Goal: Task Accomplishment & Management: Use online tool/utility

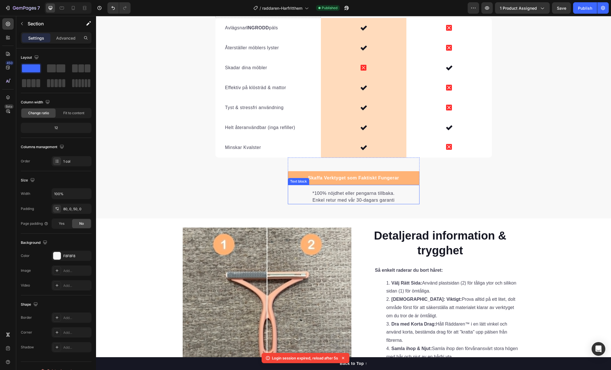
scroll to position [1116, 0]
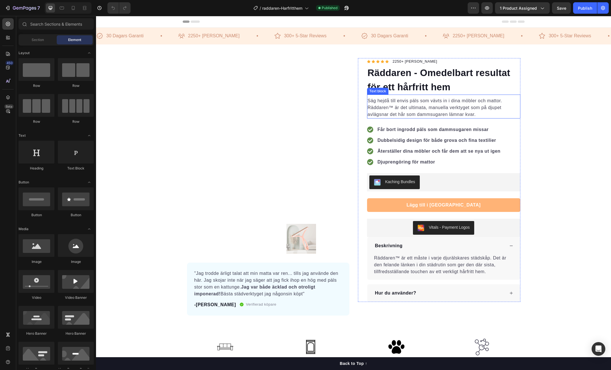
scroll to position [1, 0]
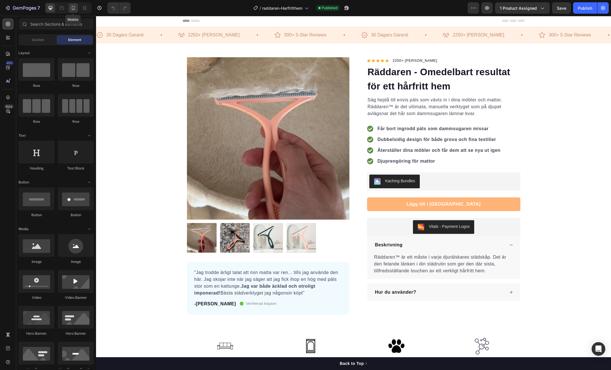
click at [74, 8] on icon at bounding box center [73, 8] width 3 height 4
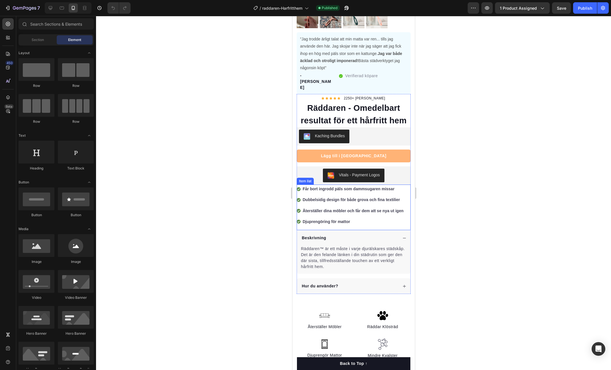
scroll to position [163, 0]
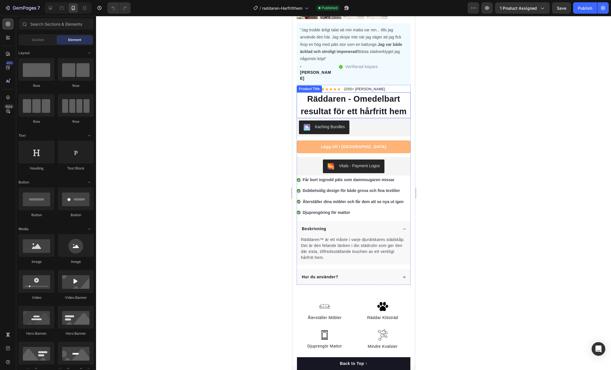
click at [338, 92] on h1 "Räddaren - Omedelbart resultat för ett hårfritt hem" at bounding box center [353, 105] width 114 height 26
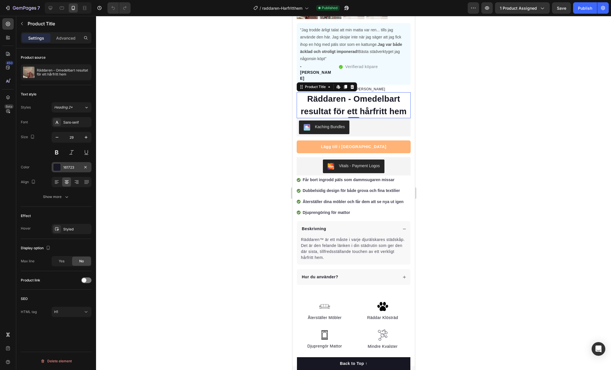
click at [72, 167] on div "161723" at bounding box center [71, 167] width 17 height 5
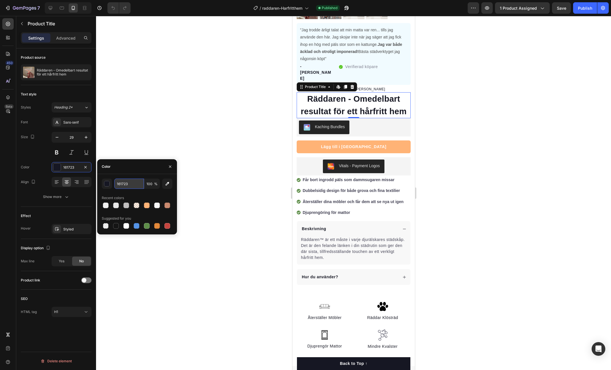
click at [123, 186] on input "161723" at bounding box center [129, 184] width 30 height 10
click at [198, 69] on div at bounding box center [353, 193] width 515 height 354
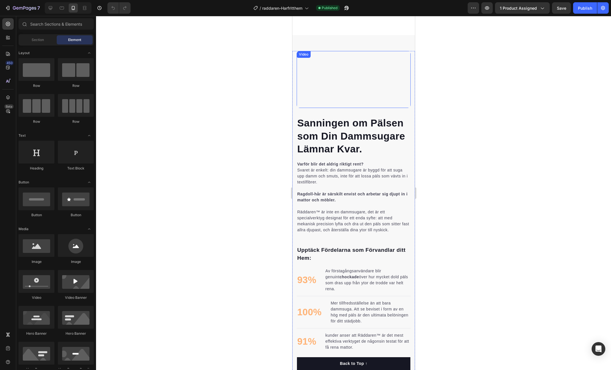
scroll to position [522, 0]
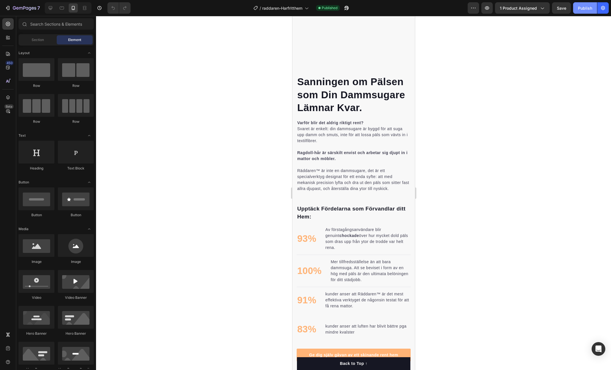
click at [589, 11] on div "Publish" at bounding box center [585, 8] width 14 height 6
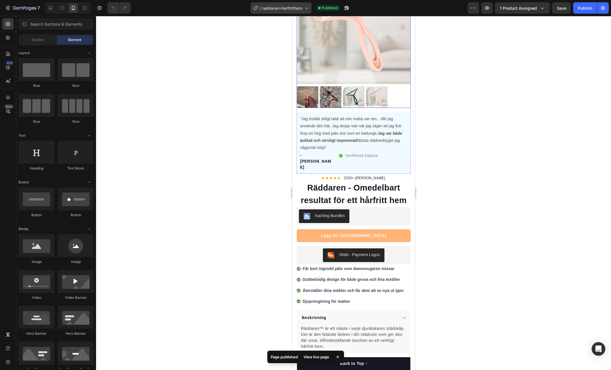
scroll to position [74, 0]
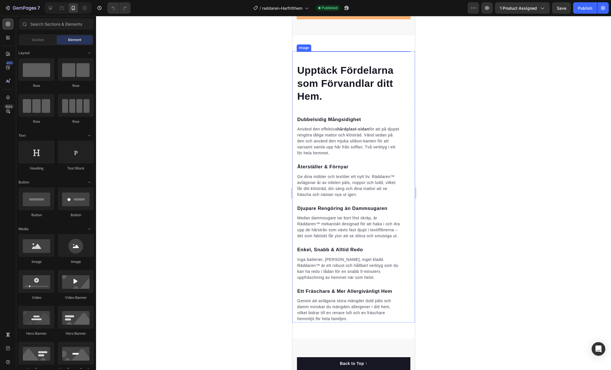
scroll to position [849, 0]
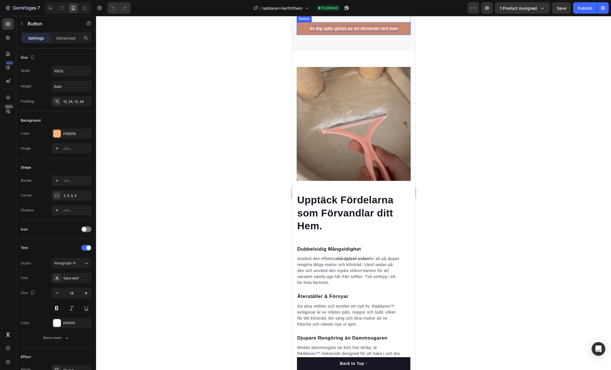
click at [383, 32] on p "Ge dig själv gåvan av ett skinande rent hem" at bounding box center [353, 29] width 89 height 6
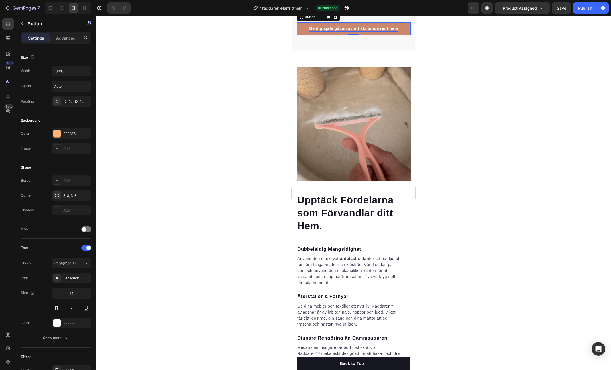
click at [351, 32] on p "Ge dig själv gåvan av ett skinande rent hem" at bounding box center [353, 29] width 89 height 6
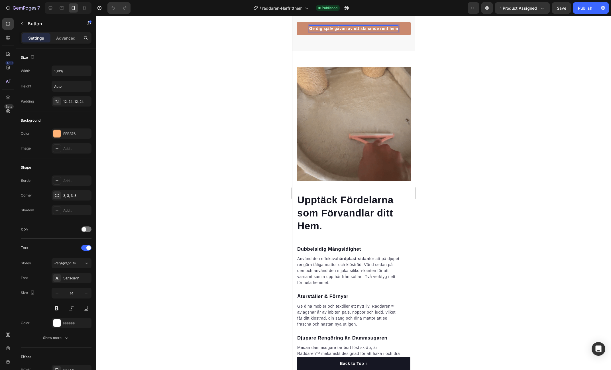
click at [351, 32] on p "Ge dig själv gåvan av ett skinande rent hem" at bounding box center [353, 29] width 89 height 6
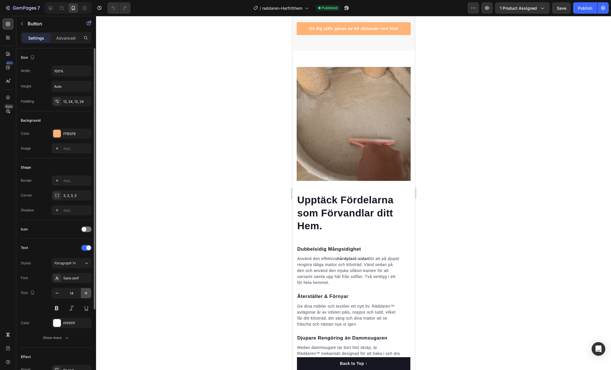
click at [87, 295] on button "button" at bounding box center [86, 293] width 10 height 10
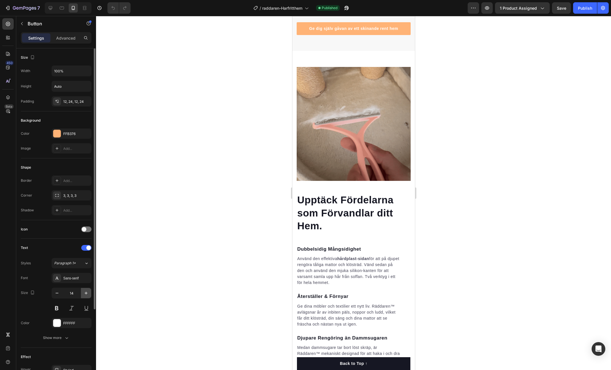
type input "15"
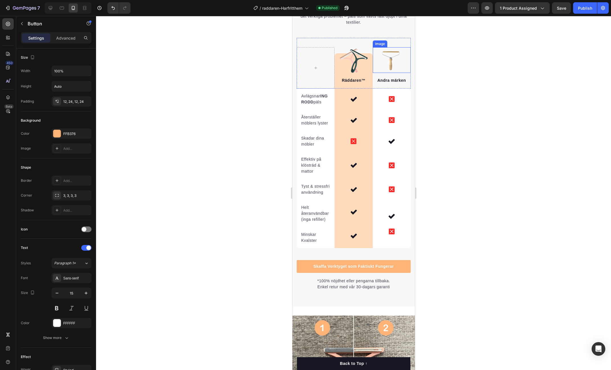
scroll to position [1553, 0]
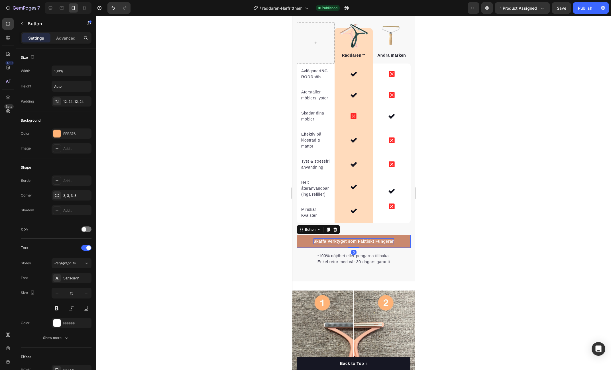
click at [356, 238] on p "Skaffa Verktyget som Faktiskt Fungerar" at bounding box center [353, 241] width 80 height 6
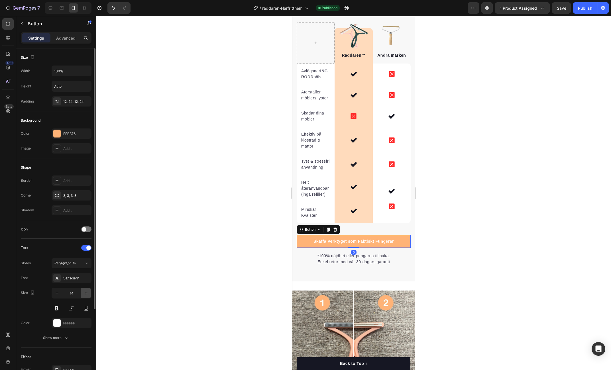
drag, startPoint x: 84, startPoint y: 293, endPoint x: 88, endPoint y: 292, distance: 4.3
click at [84, 293] on icon "button" at bounding box center [86, 293] width 6 height 6
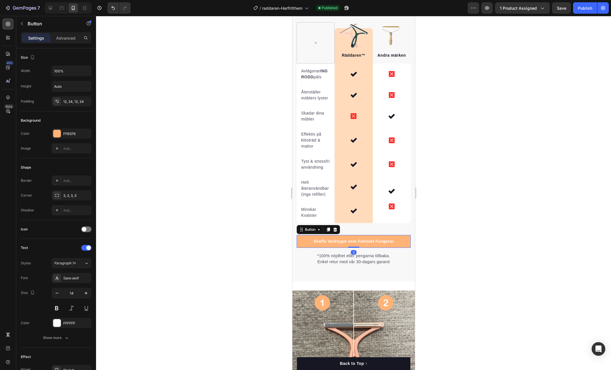
type input "15"
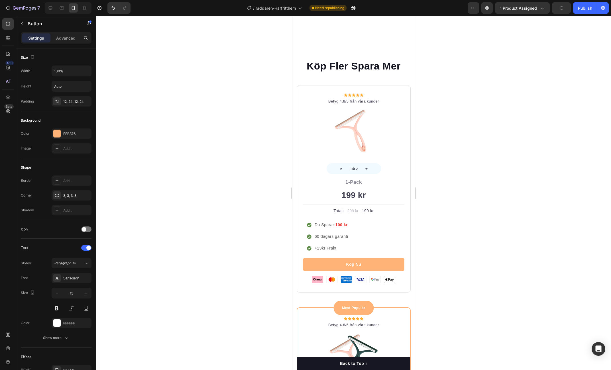
scroll to position [2093, 0]
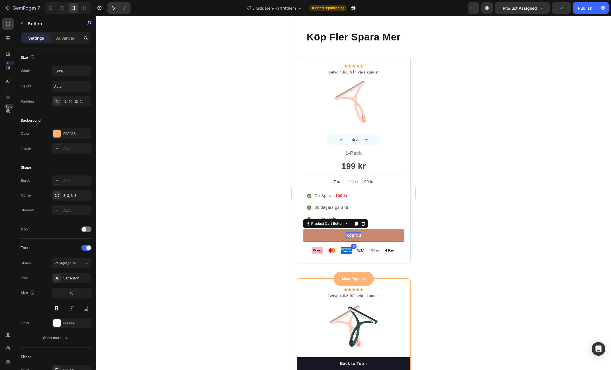
click at [355, 236] on div "Köp Nu" at bounding box center [353, 235] width 15 height 6
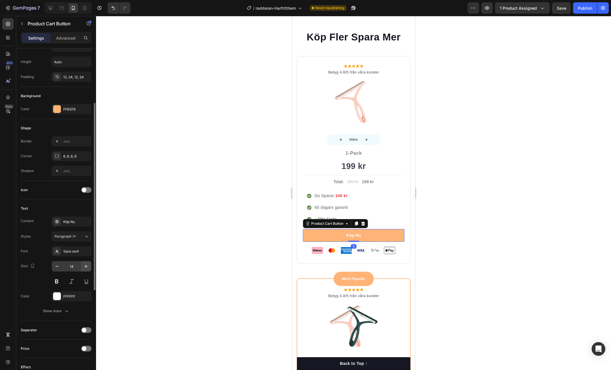
scroll to position [102, 0]
drag, startPoint x: 88, startPoint y: 264, endPoint x: 162, endPoint y: 269, distance: 73.7
click at [88, 264] on icon "button" at bounding box center [86, 266] width 6 height 6
type input "15"
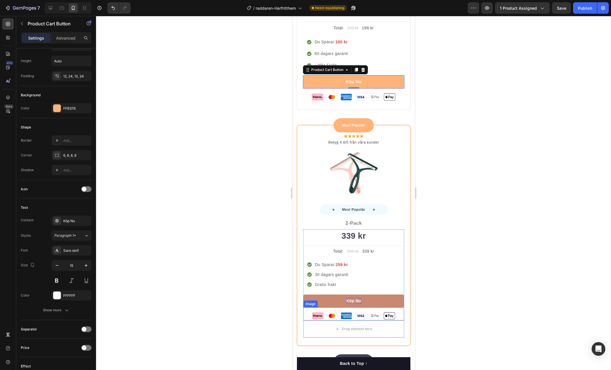
scroll to position [2247, 0]
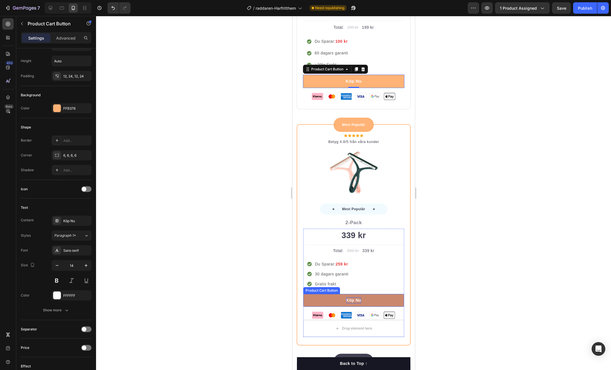
click at [354, 298] on div "Köp Nu" at bounding box center [353, 300] width 15 height 6
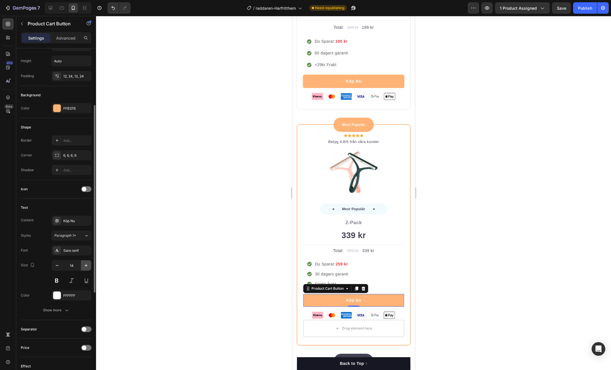
drag, startPoint x: 85, startPoint y: 263, endPoint x: 126, endPoint y: 265, distance: 41.4
click at [86, 263] on icon "button" at bounding box center [86, 266] width 6 height 6
type input "15"
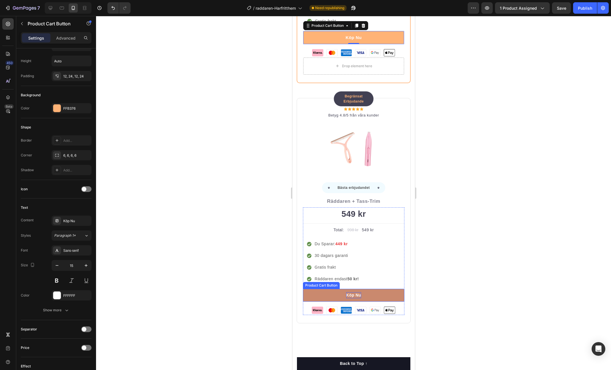
scroll to position [2512, 0]
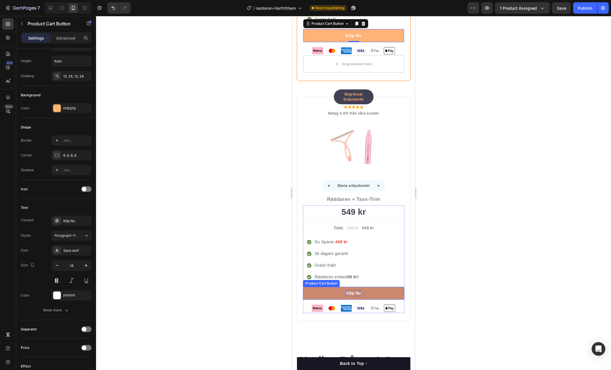
click at [352, 291] on div "Köp Nu" at bounding box center [353, 293] width 15 height 6
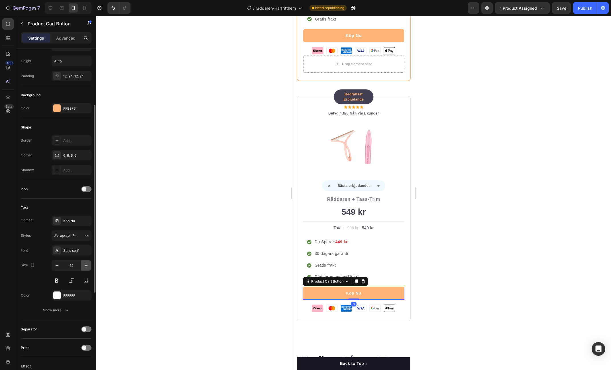
click at [85, 264] on icon "button" at bounding box center [86, 266] width 6 height 6
type input "15"
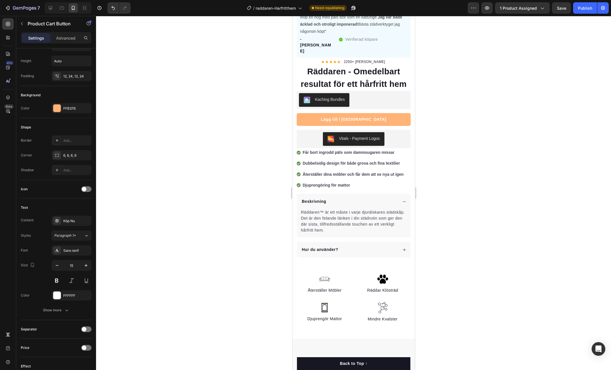
scroll to position [186, 0]
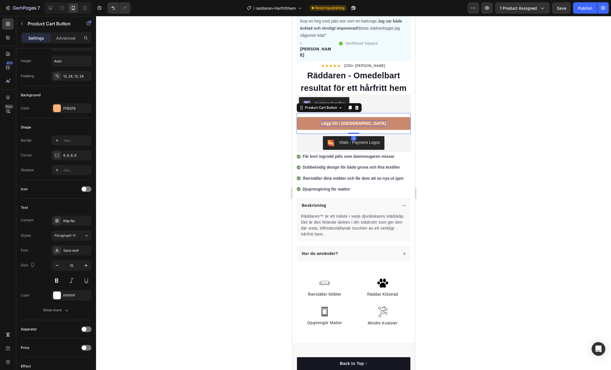
click at [351, 121] on div "Lägg till i [GEOGRAPHIC_DATA]" at bounding box center [352, 124] width 65 height 6
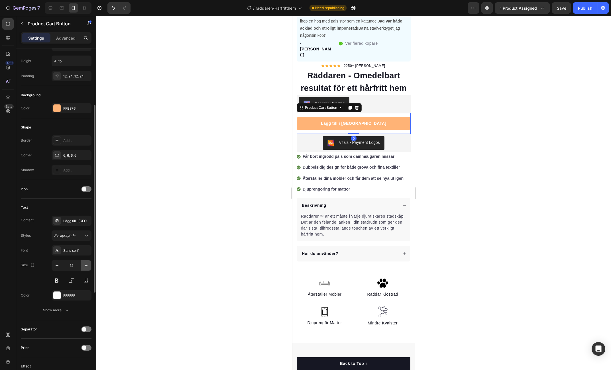
drag, startPoint x: 86, startPoint y: 263, endPoint x: 190, endPoint y: 228, distance: 109.9
click at [86, 264] on icon "button" at bounding box center [86, 265] width 3 height 3
type input "15"
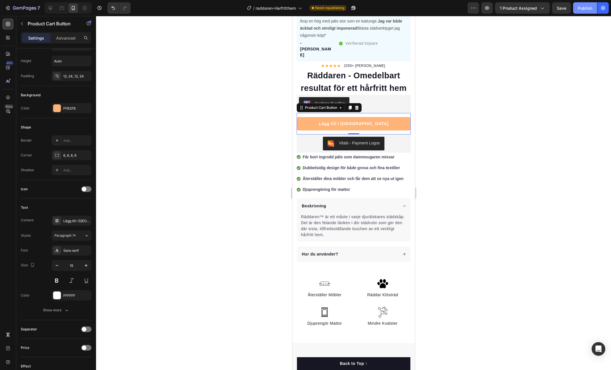
click at [584, 5] on div "Publish" at bounding box center [585, 8] width 14 height 6
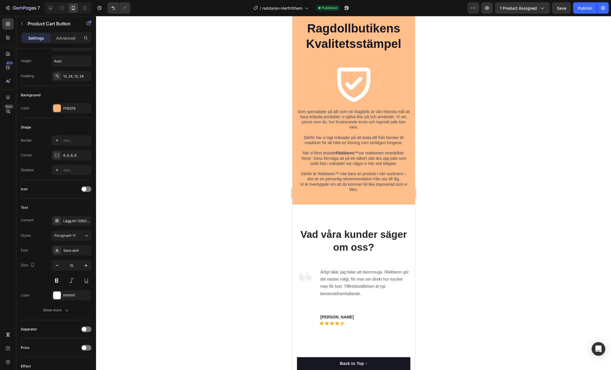
scroll to position [3152, 0]
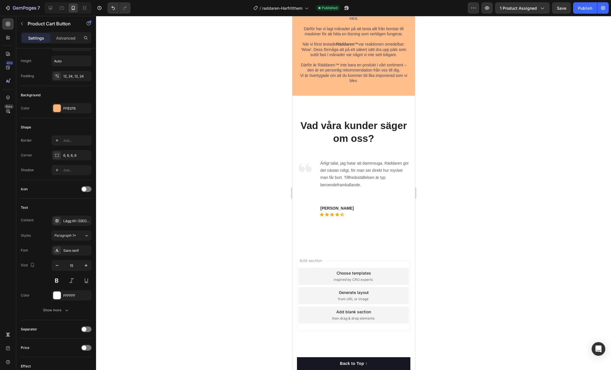
click at [366, 320] on span "then drag & drop elements" at bounding box center [353, 318] width 42 height 5
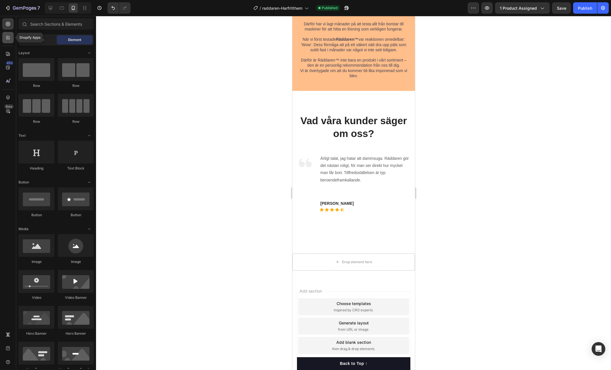
click at [9, 38] on icon at bounding box center [9, 39] width 2 height 2
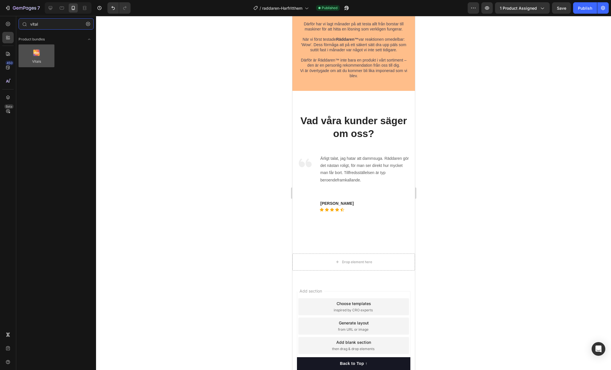
type input "vital"
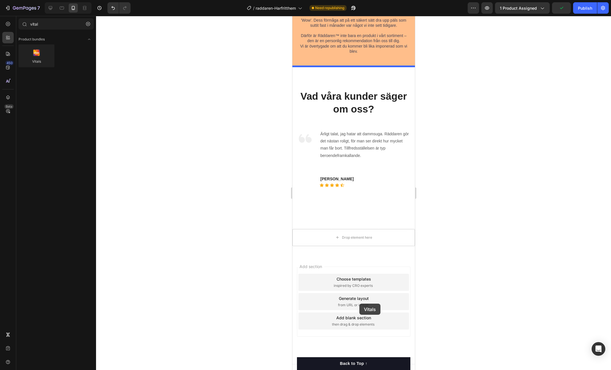
scroll to position [3187, 0]
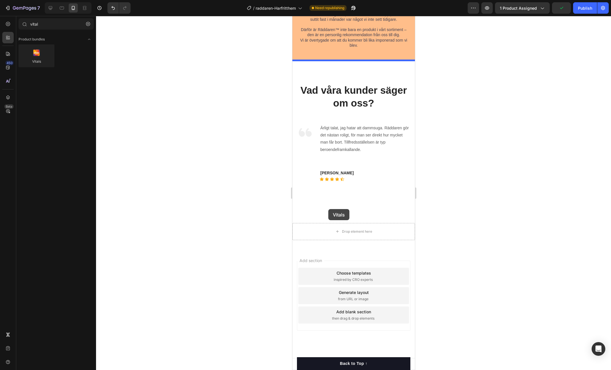
drag, startPoint x: 330, startPoint y: 73, endPoint x: 321, endPoint y: 211, distance: 138.4
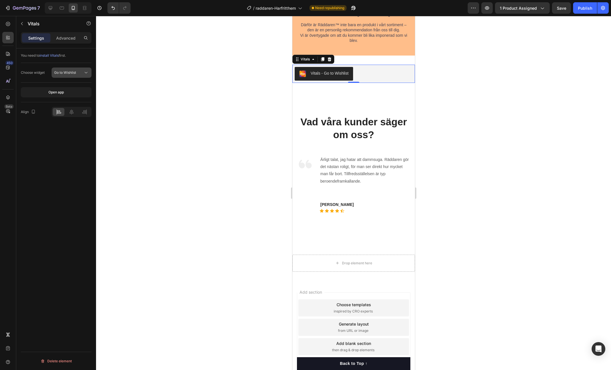
click at [77, 74] on div "Go to Wishlist" at bounding box center [68, 72] width 29 height 5
click at [56, 170] on div "You need to install Vitals first. Choose widget Go to Wishlist Open app Align D…" at bounding box center [56, 217] width 80 height 338
click at [330, 60] on icon at bounding box center [329, 59] width 4 height 4
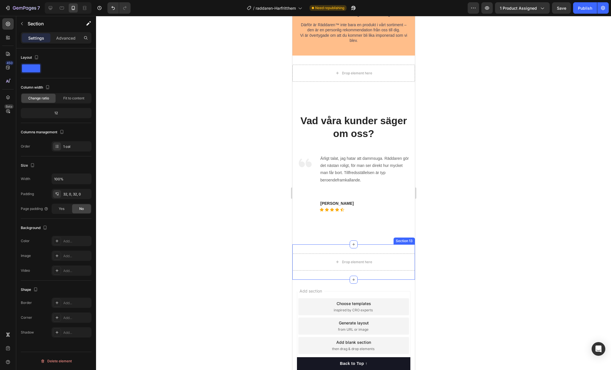
click at [393, 257] on div "Drop element here Section 13" at bounding box center [353, 261] width 122 height 35
click at [410, 241] on icon at bounding box center [410, 239] width 4 height 4
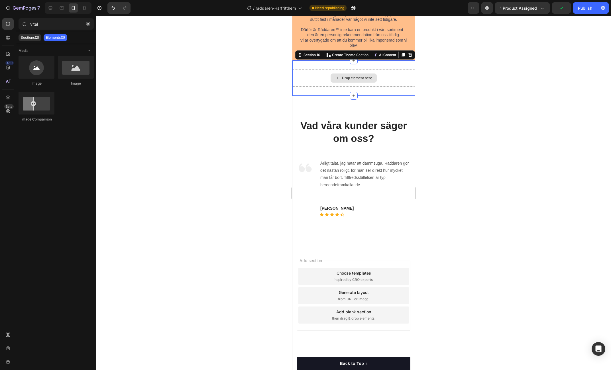
click at [400, 75] on div "Drop element here" at bounding box center [353, 78] width 122 height 17
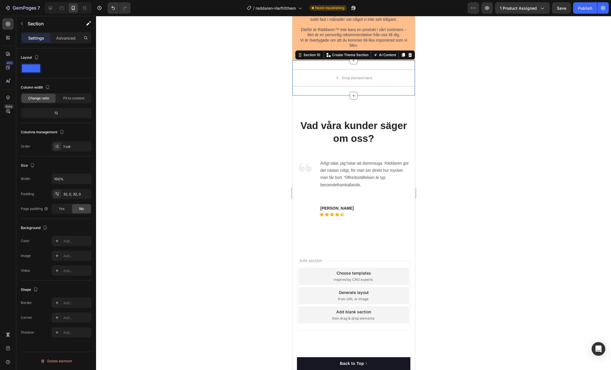
click at [410, 53] on icon at bounding box center [410, 55] width 4 height 4
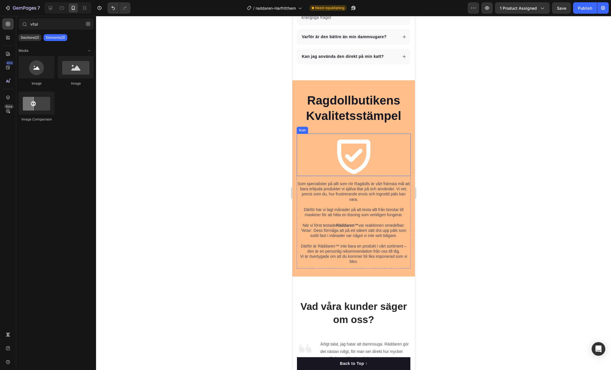
scroll to position [2973, 0]
click at [359, 139] on icon at bounding box center [353, 155] width 42 height 42
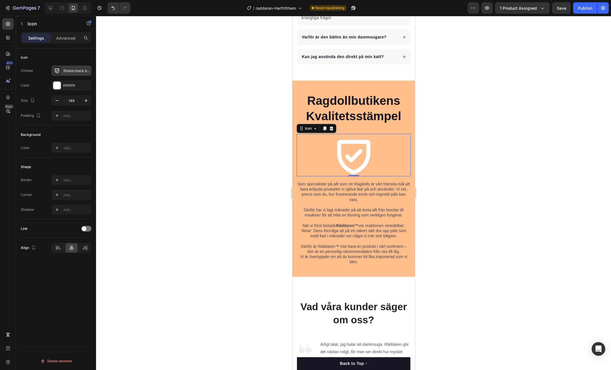
click at [78, 71] on div "Shield check bold" at bounding box center [76, 70] width 27 height 5
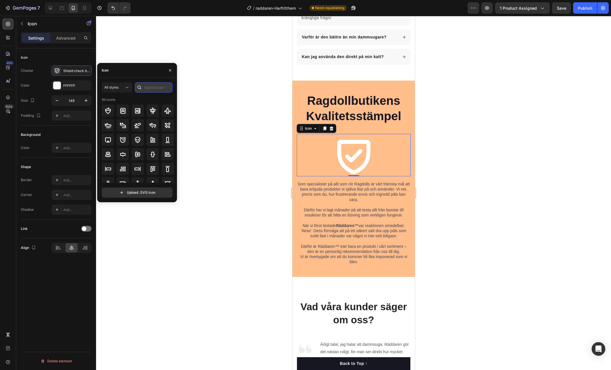
click at [156, 86] on input "text" at bounding box center [154, 87] width 38 height 10
type input "badge"
click at [164, 110] on icon at bounding box center [167, 110] width 7 height 7
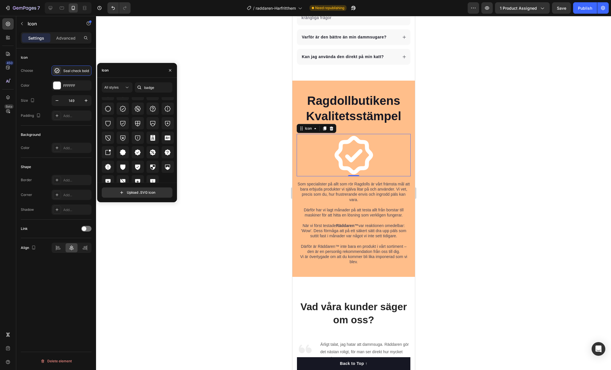
scroll to position [99, 0]
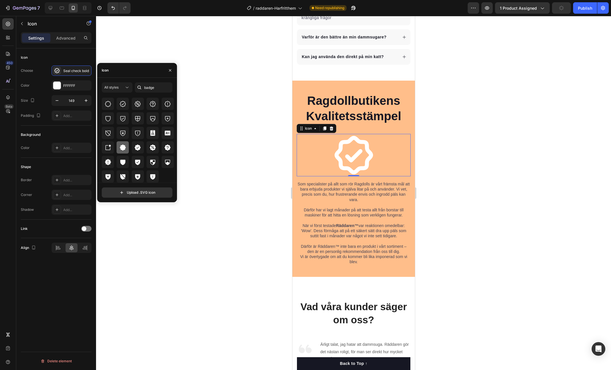
click at [119, 146] on icon at bounding box center [122, 147] width 7 height 7
click at [134, 148] on icon at bounding box center [137, 147] width 7 height 7
click at [428, 141] on div at bounding box center [353, 193] width 515 height 354
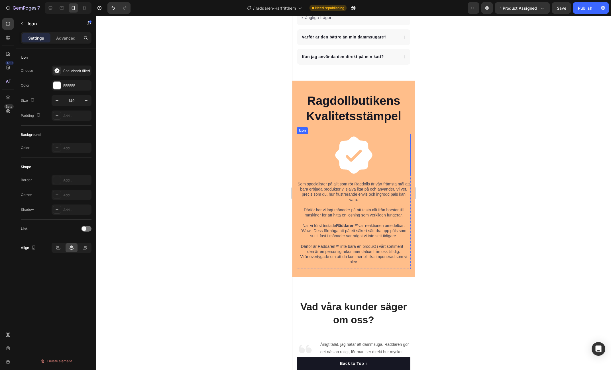
click at [352, 139] on icon at bounding box center [353, 154] width 37 height 37
click at [59, 103] on icon "button" at bounding box center [57, 101] width 6 height 6
click at [59, 102] on icon "button" at bounding box center [57, 101] width 6 height 6
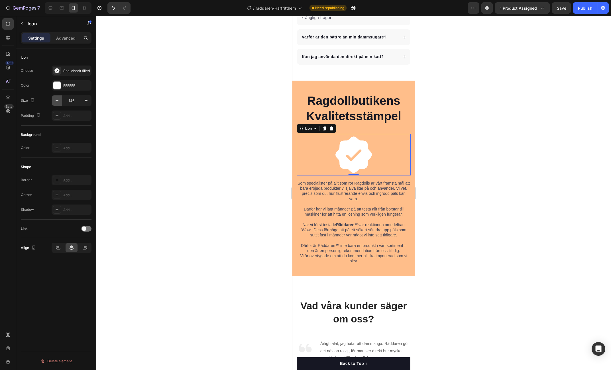
click at [59, 102] on icon "button" at bounding box center [57, 101] width 6 height 6
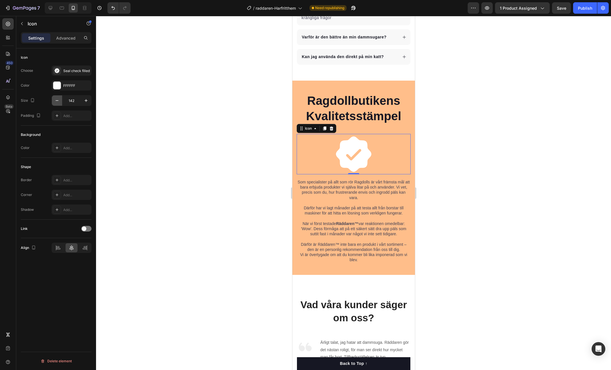
click at [59, 102] on icon "button" at bounding box center [57, 101] width 6 height 6
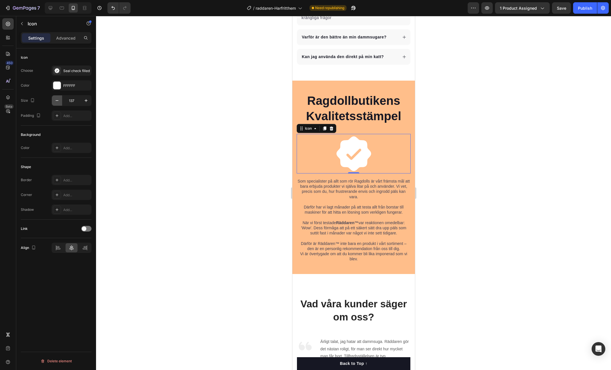
click at [59, 102] on icon "button" at bounding box center [57, 101] width 6 height 6
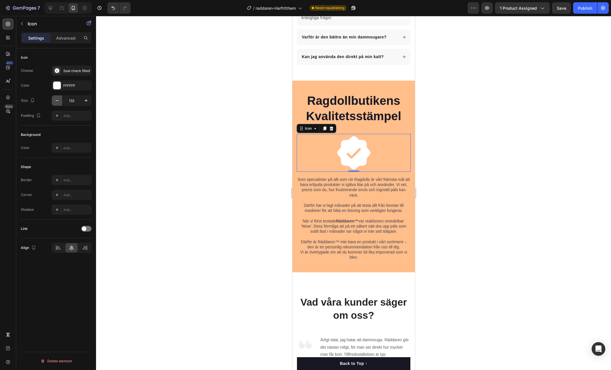
click at [59, 102] on icon "button" at bounding box center [57, 101] width 6 height 6
type input "130"
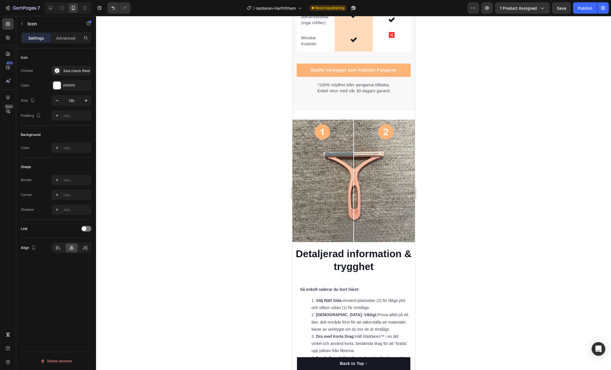
scroll to position [1724, 0]
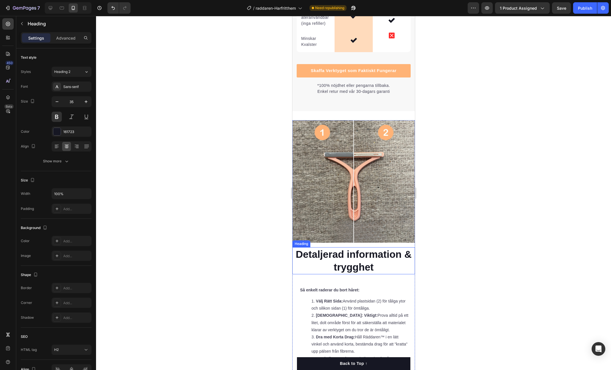
click at [378, 250] on h2 "Detaljerad information & trygghet" at bounding box center [353, 260] width 122 height 27
click at [62, 39] on p "Advanced" at bounding box center [65, 38] width 19 height 6
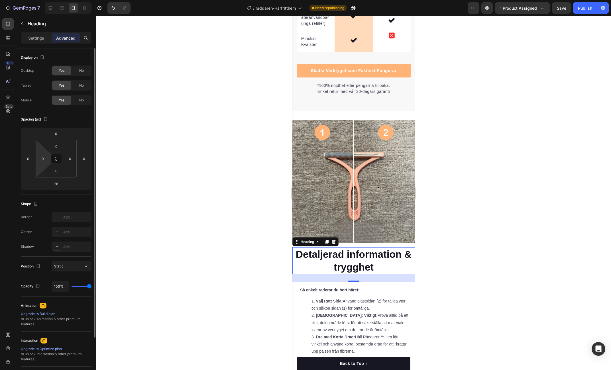
click at [42, 0] on html "7 / raddaren-Harfritthem Need republishing Preview 1 product assigned Save Publ…" at bounding box center [305, 0] width 611 height 0
type input "5"
click at [71, 159] on input "0" at bounding box center [70, 158] width 9 height 9
type input "5"
click at [44, 158] on input "5" at bounding box center [42, 158] width 9 height 9
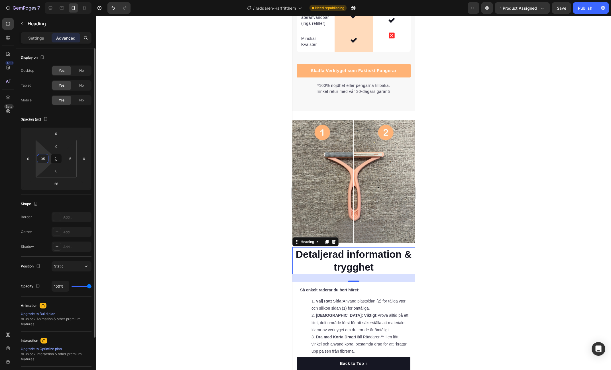
drag, startPoint x: 43, startPoint y: 158, endPoint x: 38, endPoint y: 158, distance: 4.8
click at [38, 158] on input "05" at bounding box center [42, 158] width 9 height 9
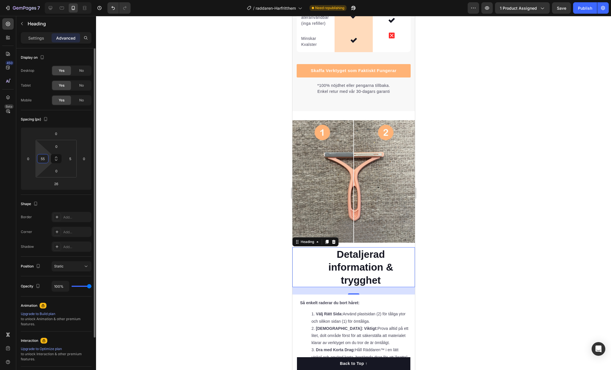
click at [43, 159] on input "55" at bounding box center [42, 158] width 9 height 9
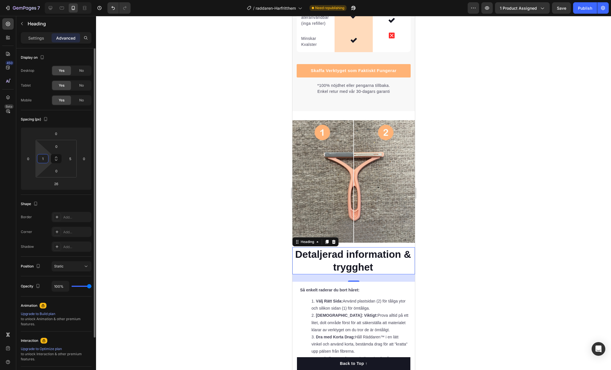
click at [43, 157] on input "1" at bounding box center [42, 158] width 9 height 9
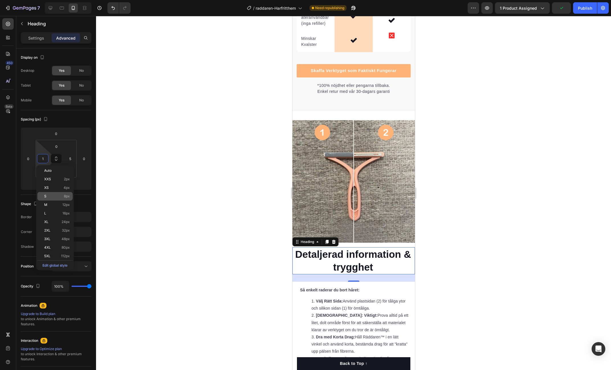
click at [57, 197] on p "S 8px" at bounding box center [57, 196] width 26 height 4
type input "8"
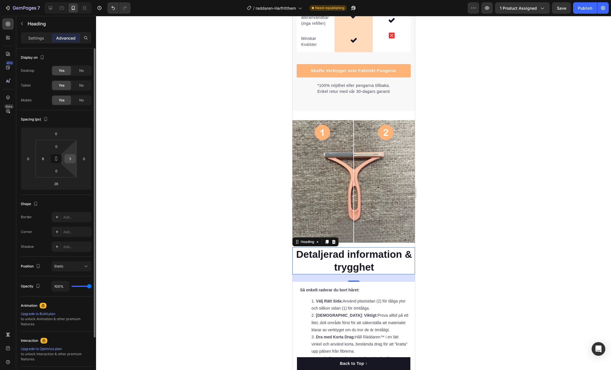
click at [72, 159] on input "5" at bounding box center [70, 158] width 9 height 9
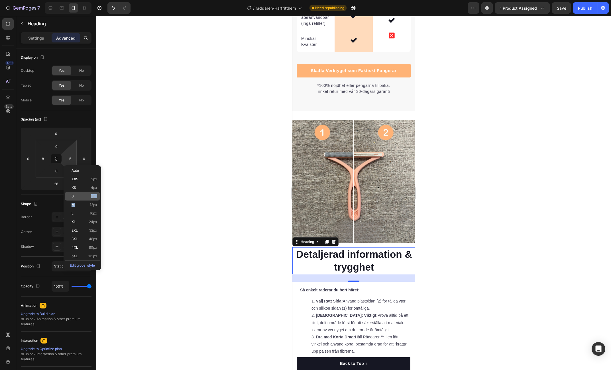
drag, startPoint x: 79, startPoint y: 203, endPoint x: 80, endPoint y: 197, distance: 6.7
click at [80, 197] on div "Auto XXS 2px XS 4px S 8px M 12px L 16px XL 24px 2XL 32px 3XL 48px 4XL 80px 5XL …" at bounding box center [82, 217] width 35 height 103
click at [80, 197] on p "S 8px" at bounding box center [85, 196] width 26 height 4
type input "8"
click at [148, 185] on div at bounding box center [353, 193] width 515 height 354
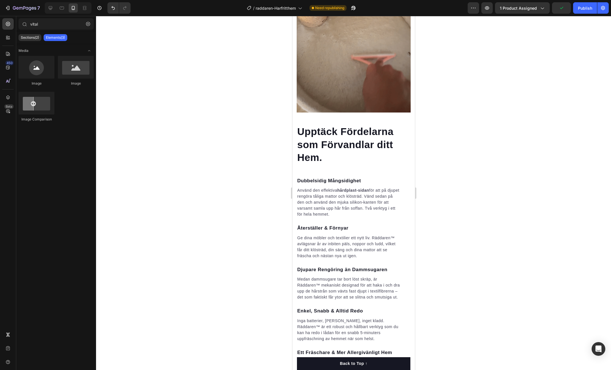
scroll to position [898, 0]
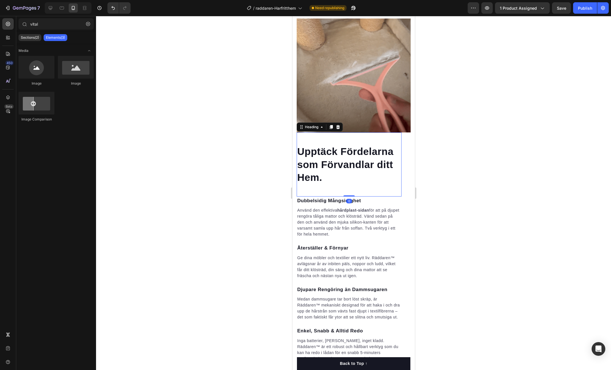
click at [356, 185] on h2 "Upptäck Fördelarna som Förvandlar ditt Hem." at bounding box center [348, 164] width 105 height 40
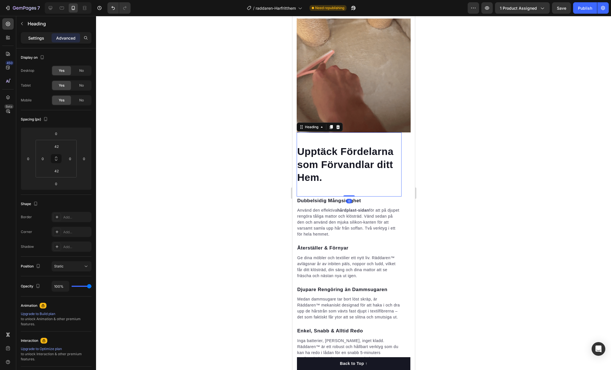
click at [35, 36] on p "Settings" at bounding box center [36, 38] width 16 height 6
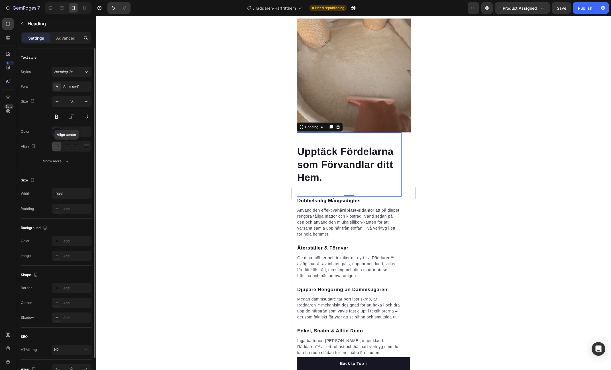
drag, startPoint x: 67, startPoint y: 148, endPoint x: 83, endPoint y: 153, distance: 17.7
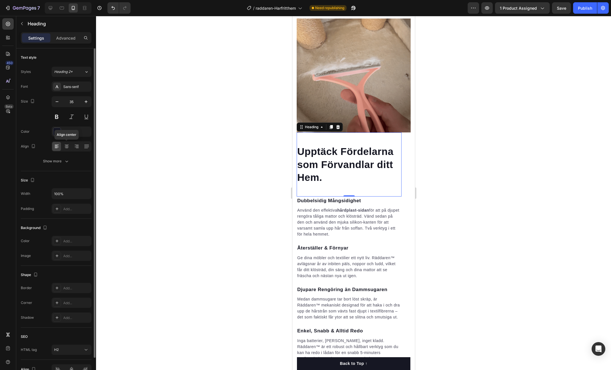
click at [67, 148] on icon at bounding box center [66, 148] width 3 height 1
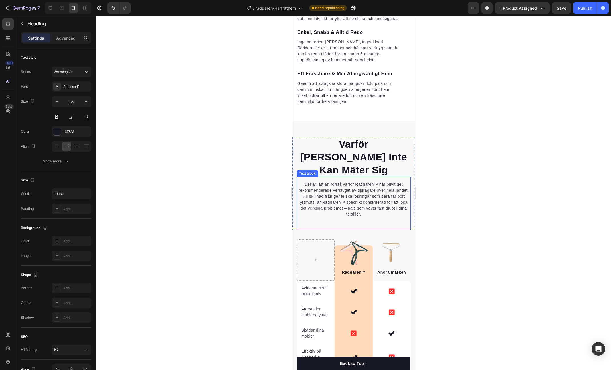
scroll to position [1333, 0]
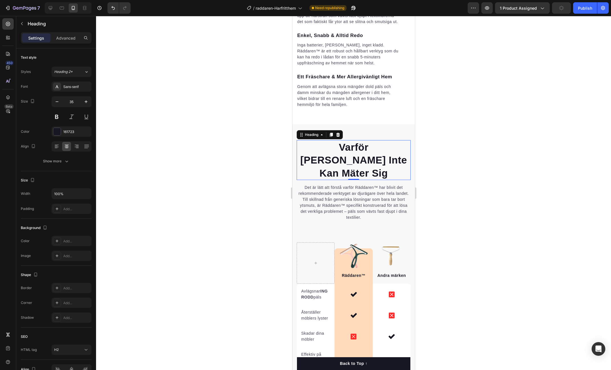
click at [359, 157] on h2 "Varför [PERSON_NAME] Inte Kan Mäter Sig" at bounding box center [353, 160] width 114 height 40
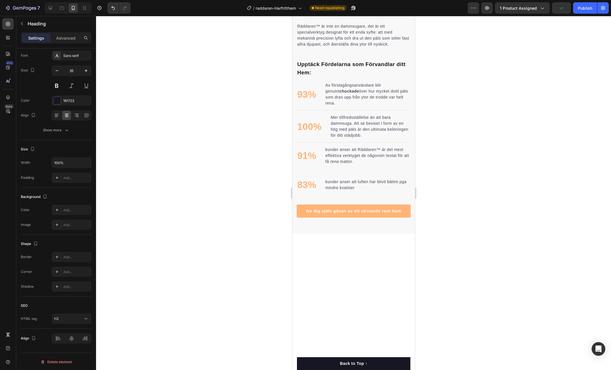
scroll to position [654, 0]
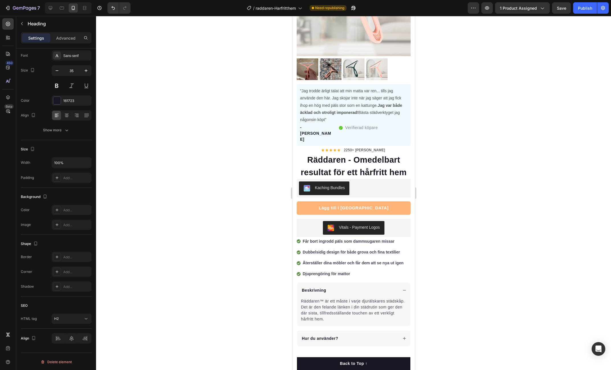
scroll to position [100, 0]
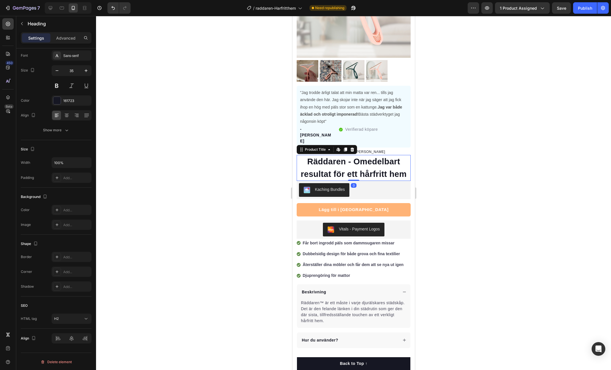
click at [354, 155] on h1 "Räddaren - Omedelbart resultat för ett hårfritt hem" at bounding box center [353, 168] width 114 height 26
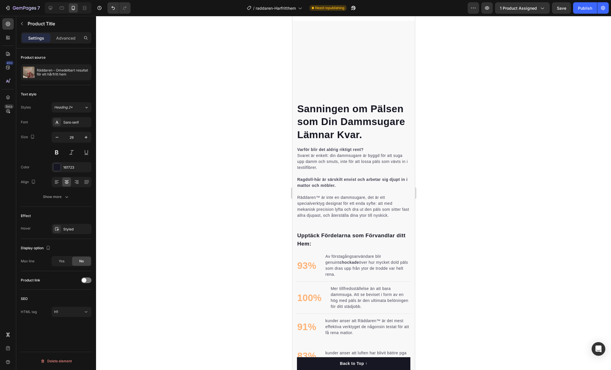
scroll to position [513, 0]
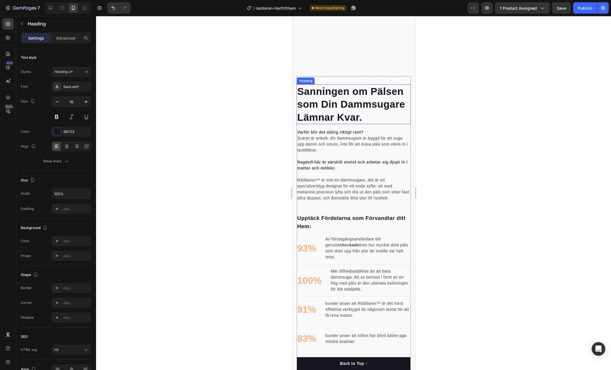
drag, startPoint x: 340, startPoint y: 242, endPoint x: 331, endPoint y: 240, distance: 9.6
click at [340, 124] on h2 "Sanningen om Pälsen som Din Dammsugare Lämnar Kvar." at bounding box center [353, 104] width 114 height 40
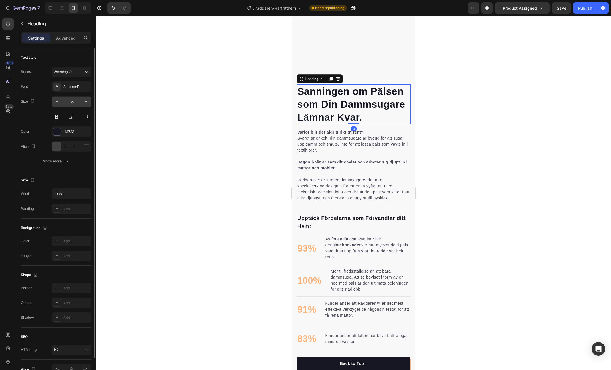
click at [74, 101] on input "35" at bounding box center [71, 102] width 19 height 10
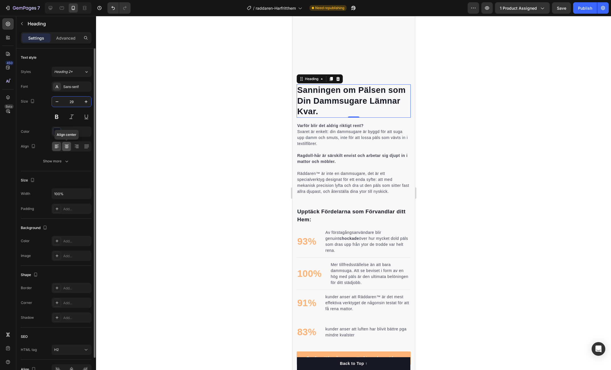
type input "29"
click at [66, 148] on icon at bounding box center [67, 147] width 6 height 6
click at [55, 146] on icon at bounding box center [57, 147] width 6 height 6
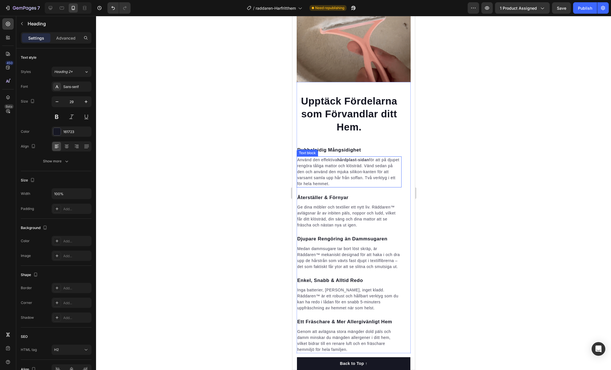
scroll to position [945, 0]
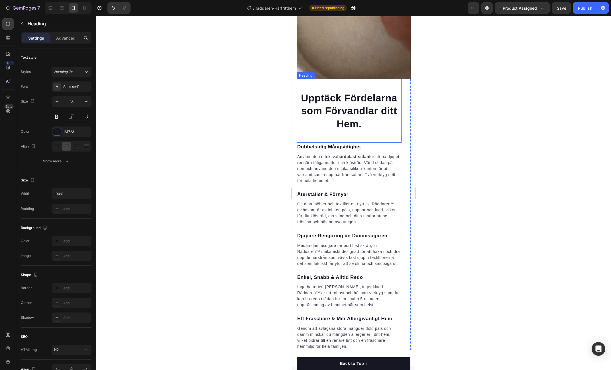
click at [336, 131] on h2 "Upptäck Fördelarna som Förvandlar ditt Hem." at bounding box center [348, 111] width 105 height 40
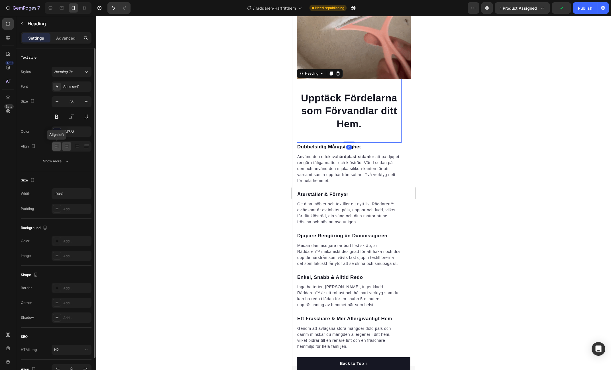
click at [58, 147] on icon at bounding box center [57, 147] width 6 height 6
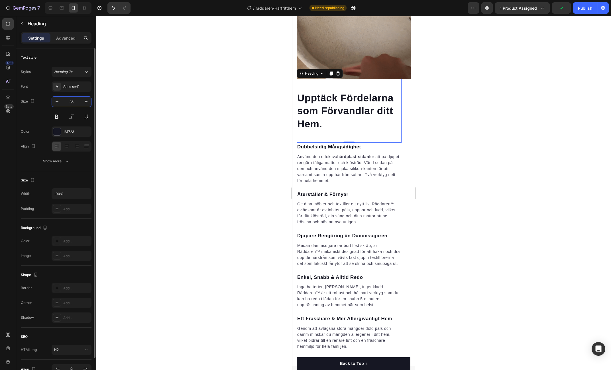
click at [73, 101] on input "35" at bounding box center [71, 102] width 19 height 10
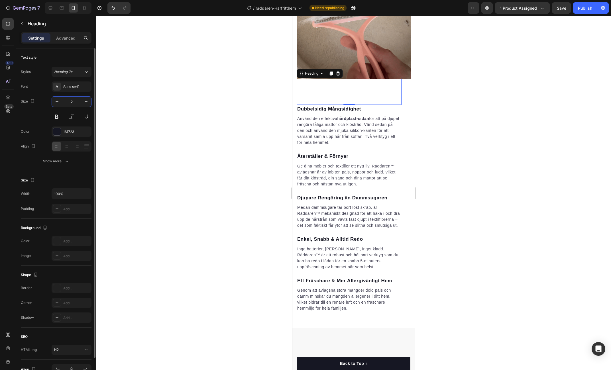
type input "29"
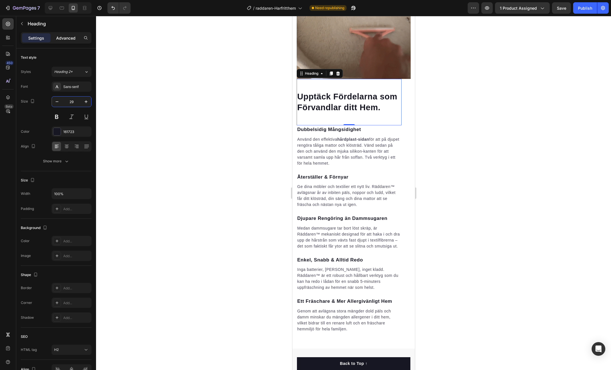
click at [59, 35] on p "Advanced" at bounding box center [65, 38] width 19 height 6
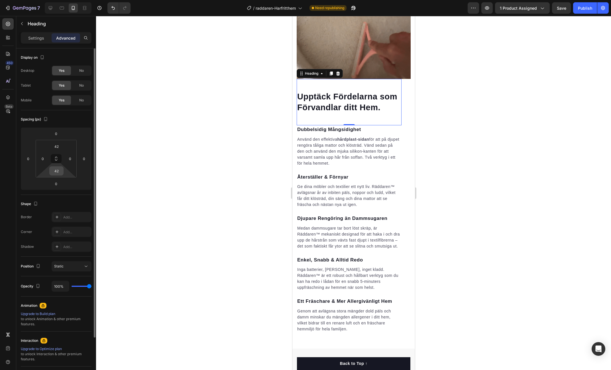
click at [56, 174] on input "42" at bounding box center [56, 171] width 11 height 9
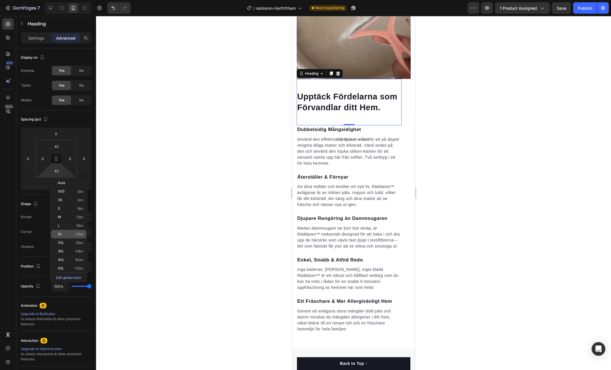
click at [67, 233] on p "XL 24px" at bounding box center [71, 234] width 26 height 4
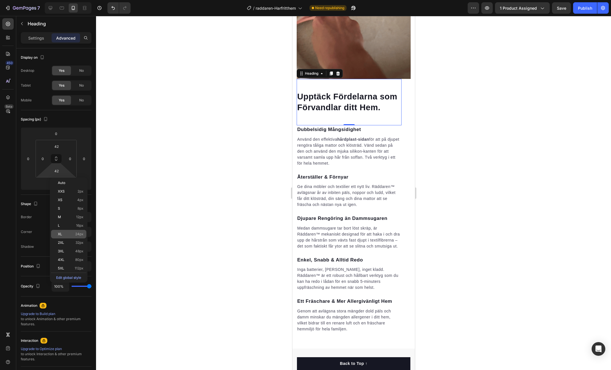
type input "24"
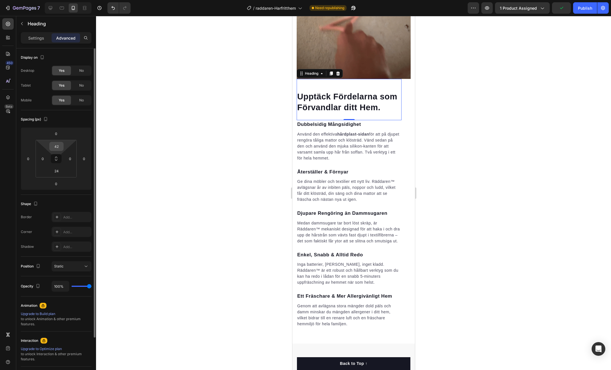
click at [56, 144] on input "42" at bounding box center [56, 146] width 11 height 9
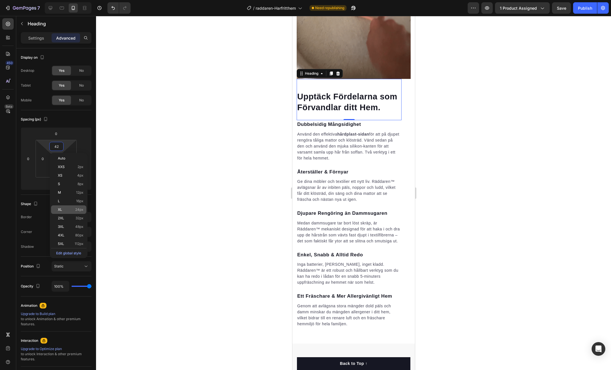
click at [77, 208] on span "24px" at bounding box center [79, 210] width 8 height 4
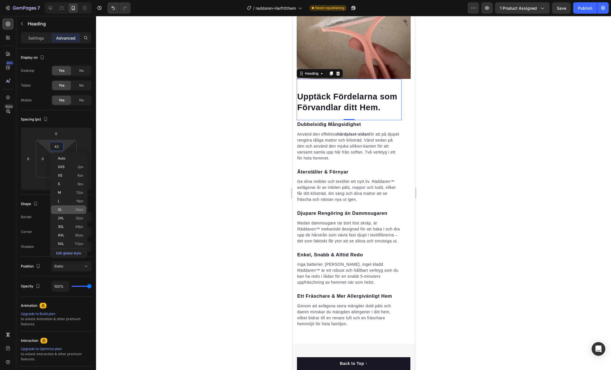
type input "24"
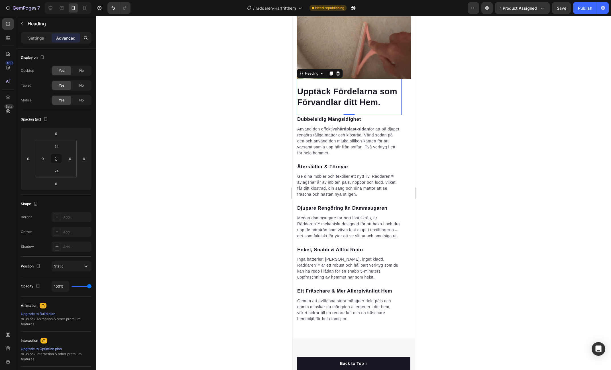
click at [549, 273] on div at bounding box center [353, 193] width 515 height 354
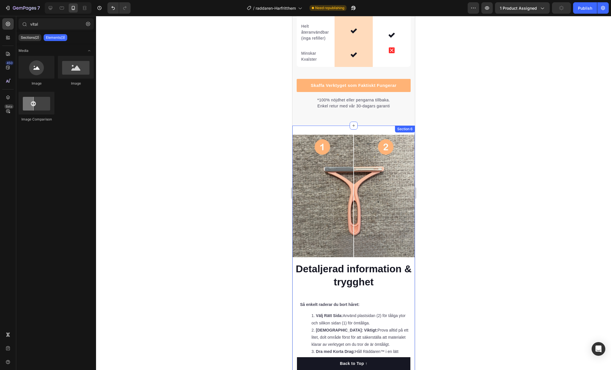
scroll to position [1678, 0]
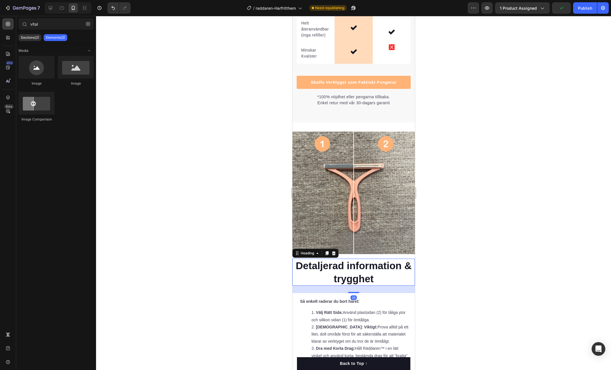
click at [360, 267] on h2 "Detaljerad information & trygghet" at bounding box center [353, 272] width 118 height 27
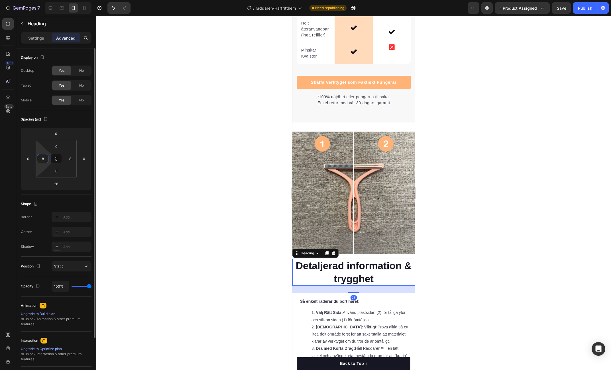
click at [41, 161] on input "8" at bounding box center [42, 158] width 9 height 9
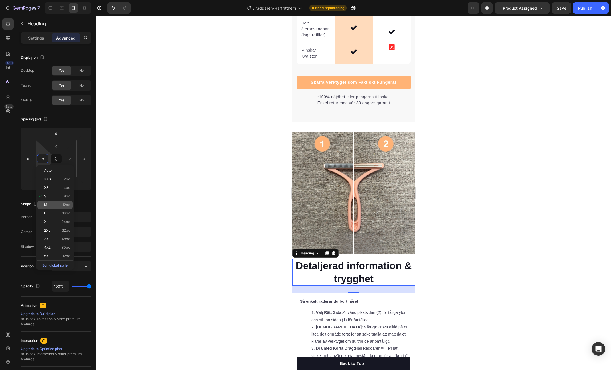
click at [50, 207] on div "M 12px" at bounding box center [54, 205] width 35 height 9
type input "12"
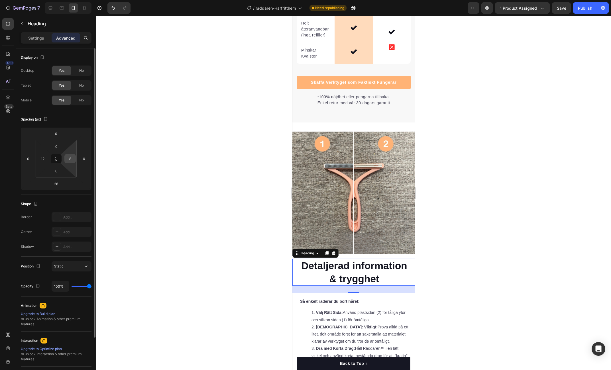
click at [70, 161] on input "8" at bounding box center [70, 158] width 9 height 9
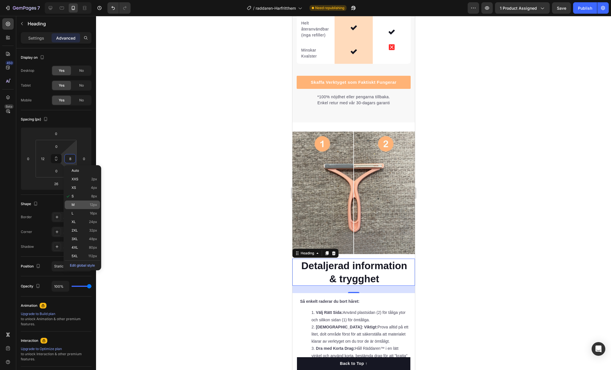
click at [77, 208] on div "M 12px" at bounding box center [82, 205] width 35 height 9
type input "12"
click at [487, 230] on div at bounding box center [353, 193] width 515 height 354
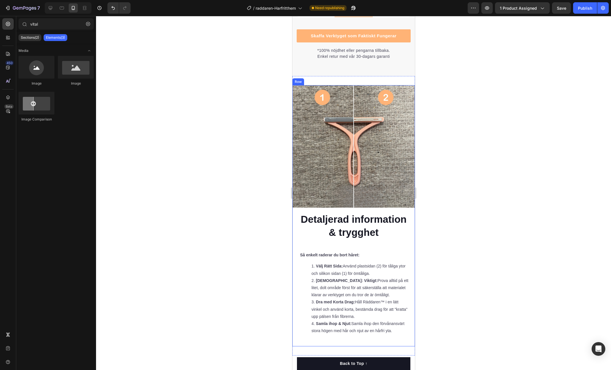
scroll to position [1726, 0]
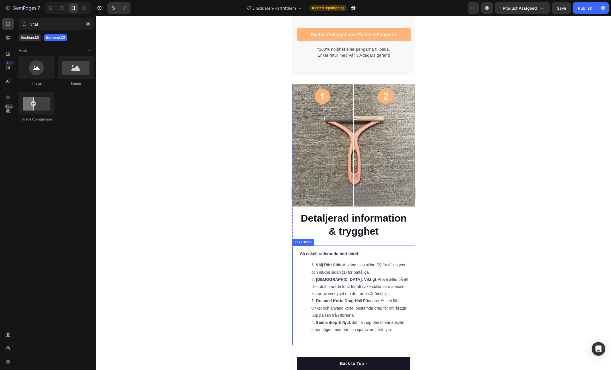
click at [309, 252] on div "Så enkelt raderar du bort håret: Välj Rätt Sida: Använd plastsidan (2) för tåli…" at bounding box center [354, 297] width 110 height 95
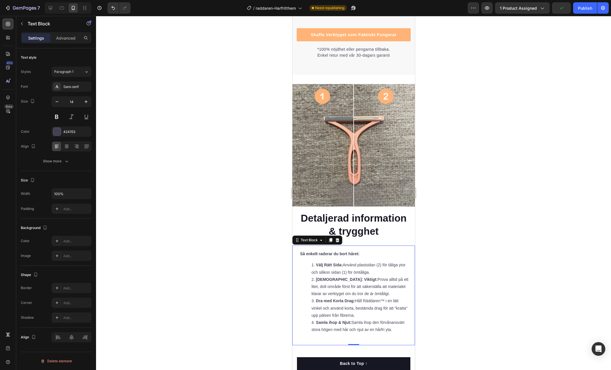
click at [65, 43] on div "Settings Advanced" at bounding box center [56, 37] width 71 height 11
drag, startPoint x: 66, startPoint y: 40, endPoint x: 64, endPoint y: 44, distance: 3.7
click at [66, 40] on p "Advanced" at bounding box center [65, 38] width 19 height 6
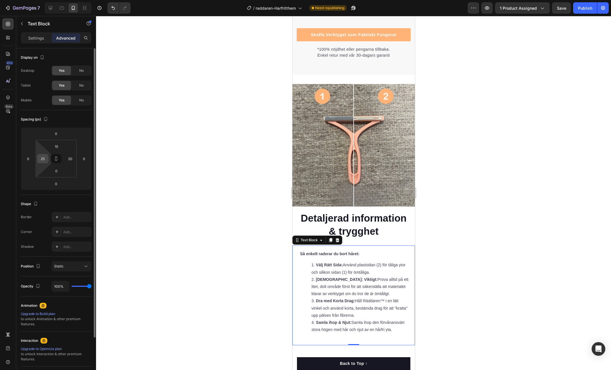
click at [43, 159] on input "25" at bounding box center [42, 158] width 9 height 9
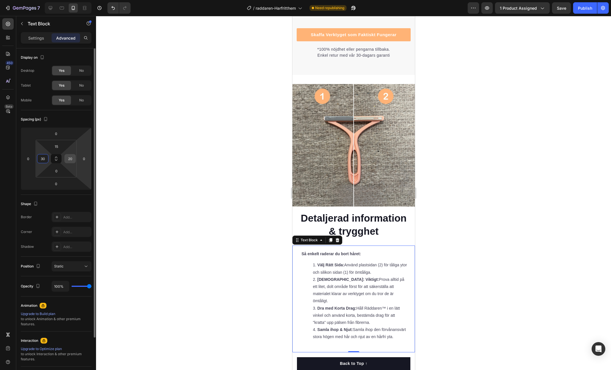
type input "30"
click at [70, 157] on input "20" at bounding box center [70, 158] width 9 height 9
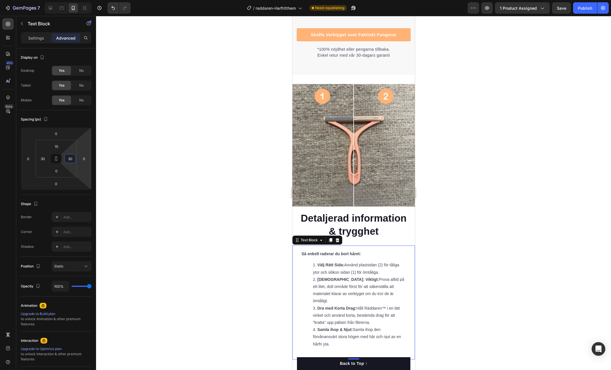
type input "30"
click at [492, 202] on div at bounding box center [353, 193] width 515 height 354
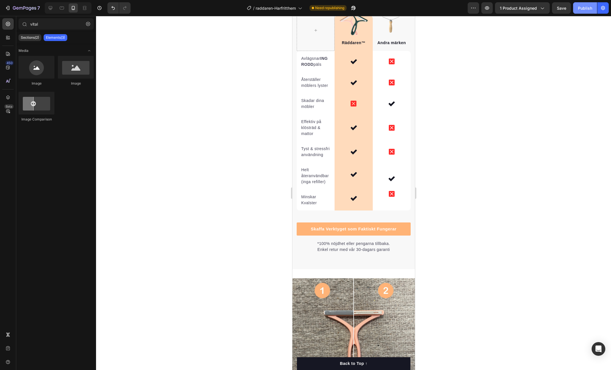
scroll to position [1513, 0]
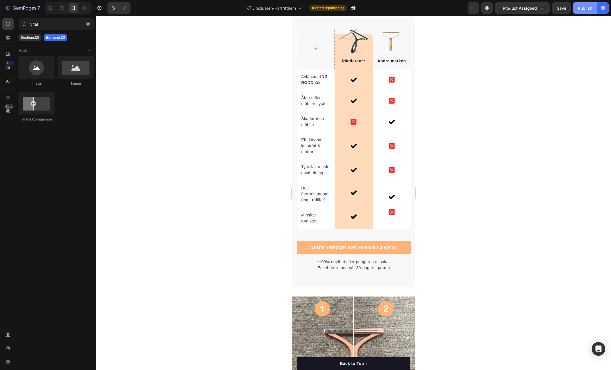
click at [584, 8] on div "Publish" at bounding box center [585, 8] width 14 height 6
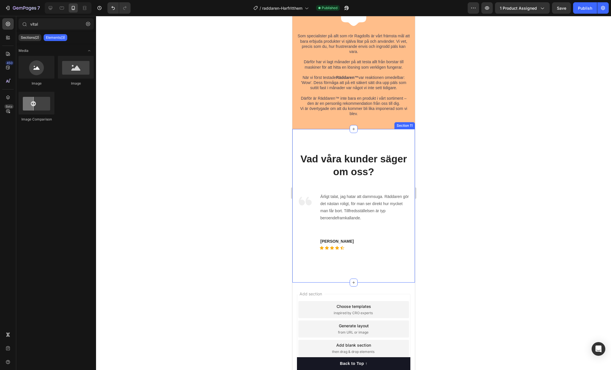
scroll to position [3083, 0]
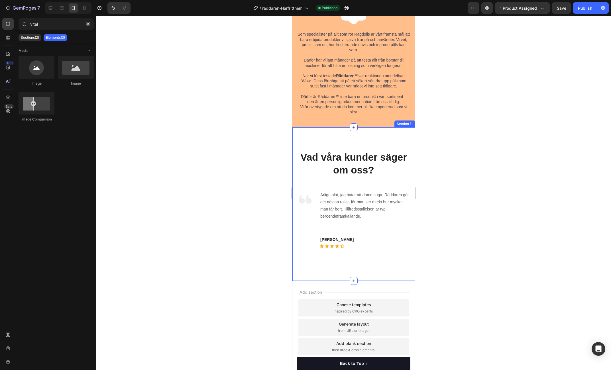
click at [347, 275] on div "Vad våra kunder säger om oss? Heading Image Ärligt talat, jag hatar att dammsug…" at bounding box center [353, 204] width 122 height 154
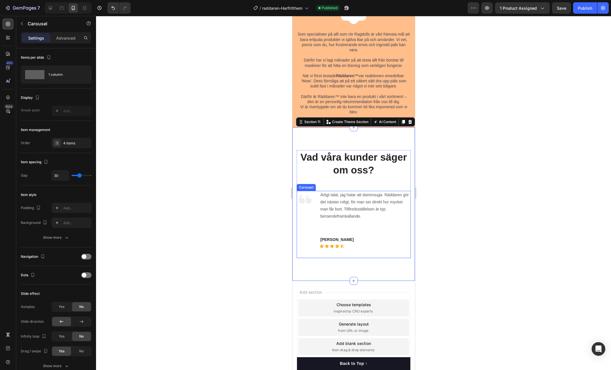
click at [316, 258] on div "Image Ärligt talat, jag hatar att dammsuga. Räddaren gör det nästan roligt, för…" at bounding box center [353, 224] width 114 height 67
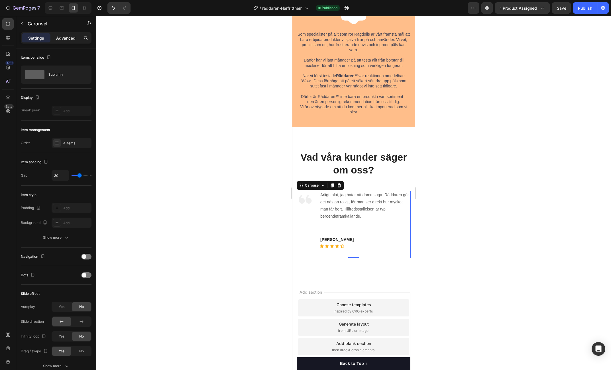
click at [70, 39] on p "Advanced" at bounding box center [65, 38] width 19 height 6
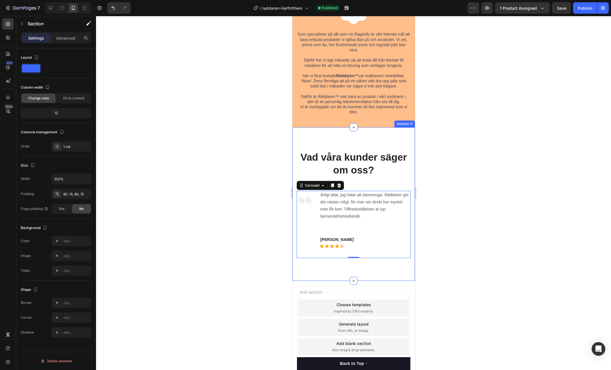
click at [344, 275] on div "Vad våra kunder säger om oss? Heading Image Ärligt talat, jag hatar att dammsug…" at bounding box center [353, 204] width 122 height 154
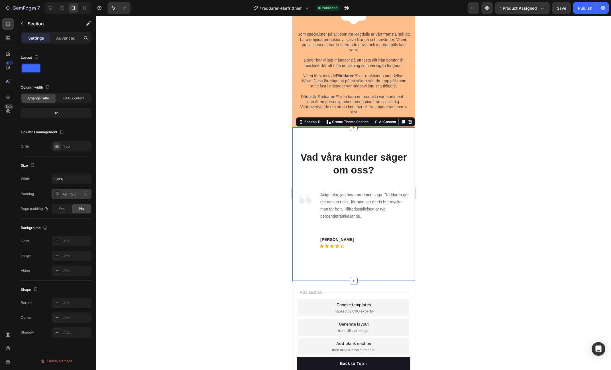
click at [72, 197] on div "80, 15, 80, 15" at bounding box center [72, 194] width 40 height 10
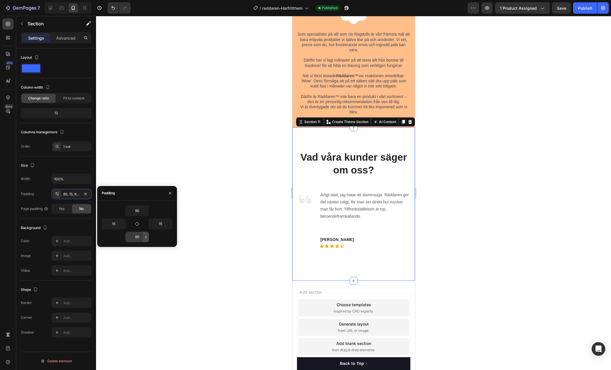
click at [146, 239] on button "button" at bounding box center [146, 237] width 6 height 10
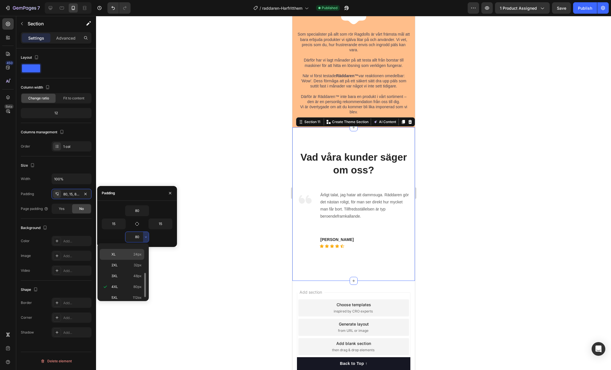
scroll to position [0, 0]
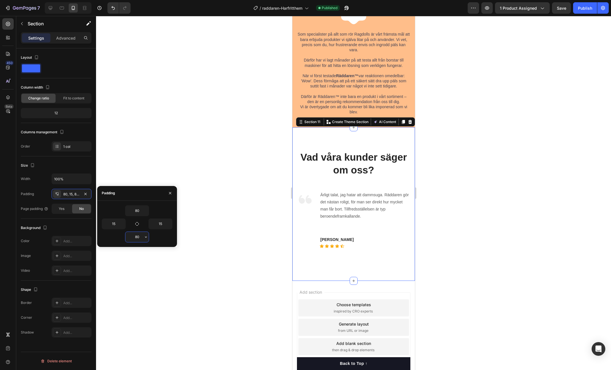
click at [139, 236] on input "80" at bounding box center [136, 237] width 23 height 10
type input "0"
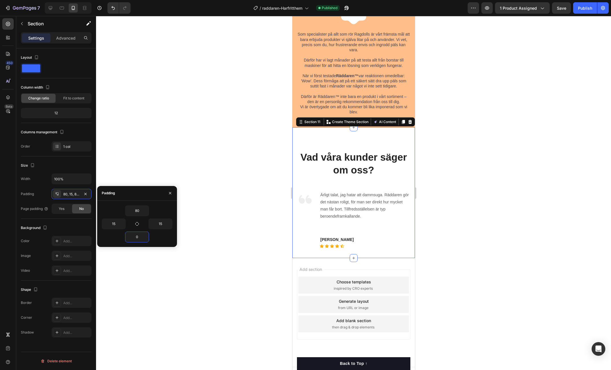
click at [228, 224] on div at bounding box center [353, 193] width 515 height 354
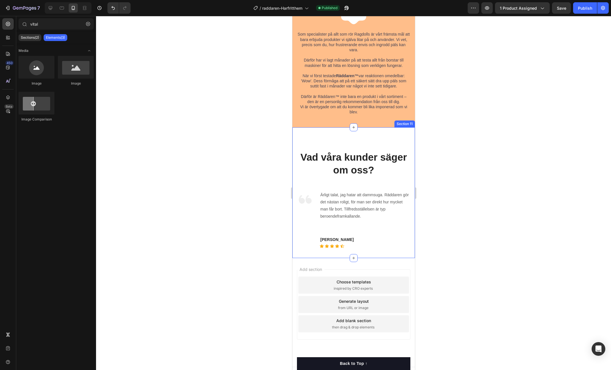
click at [365, 137] on div "Vad våra kunder säger om oss? Heading Image Ärligt talat, jag hatar att dammsug…" at bounding box center [353, 192] width 122 height 131
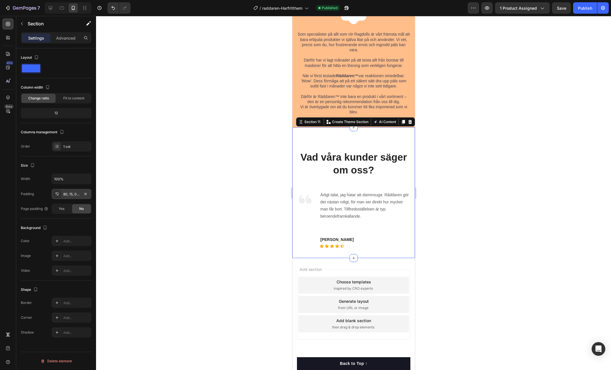
click at [69, 196] on div "80, 15, 0, 15" at bounding box center [72, 194] width 40 height 10
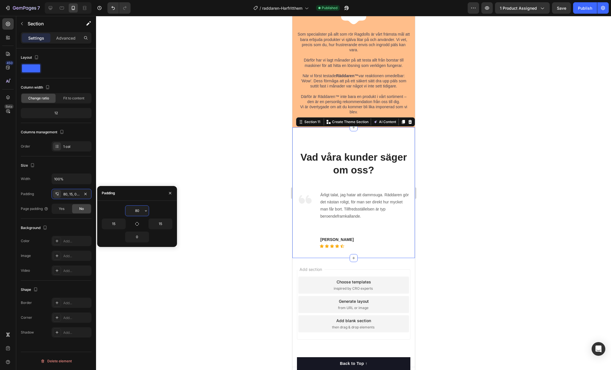
click at [138, 214] on input "80" at bounding box center [136, 211] width 23 height 10
click at [146, 209] on icon "button" at bounding box center [146, 211] width 5 height 5
click at [115, 248] on span "3XL" at bounding box center [114, 250] width 6 height 5
type input "48"
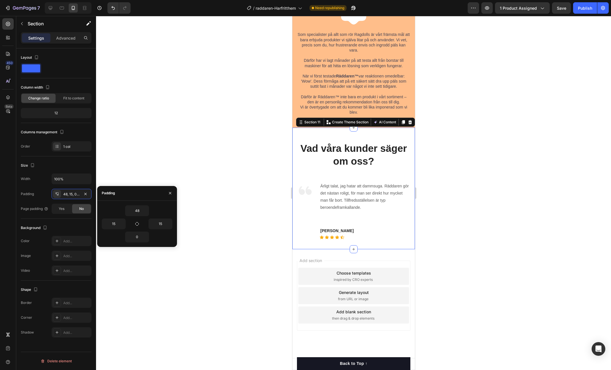
click at [471, 144] on div at bounding box center [353, 193] width 515 height 354
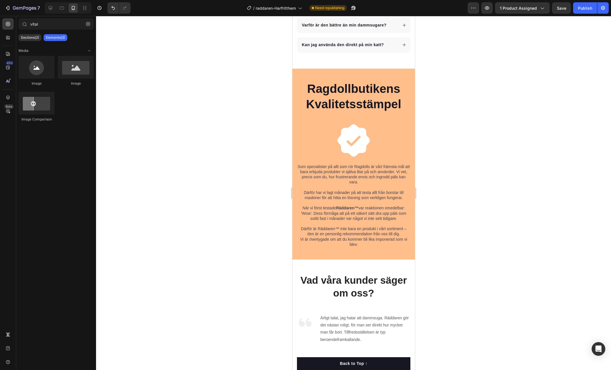
scroll to position [2956, 0]
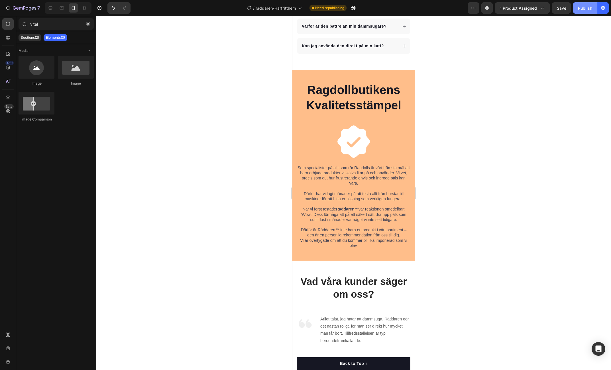
click at [586, 9] on div "Publish" at bounding box center [585, 8] width 14 height 6
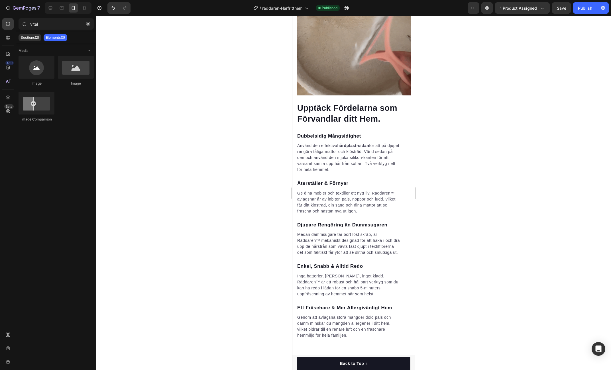
scroll to position [1068, 0]
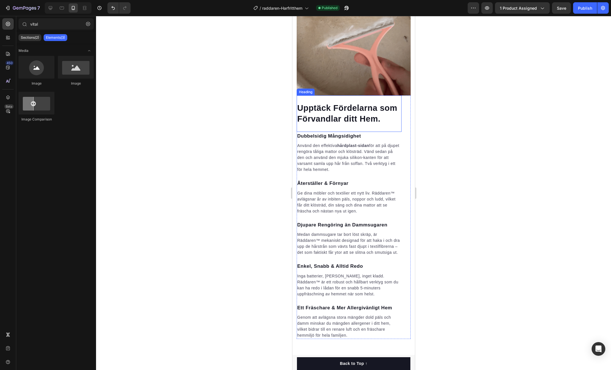
click at [360, 112] on h2 "Upptäck Fördelarna som Förvandlar ditt Hem." at bounding box center [348, 113] width 105 height 23
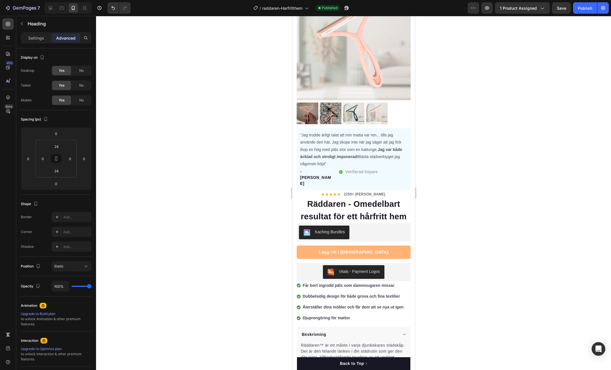
scroll to position [0, 0]
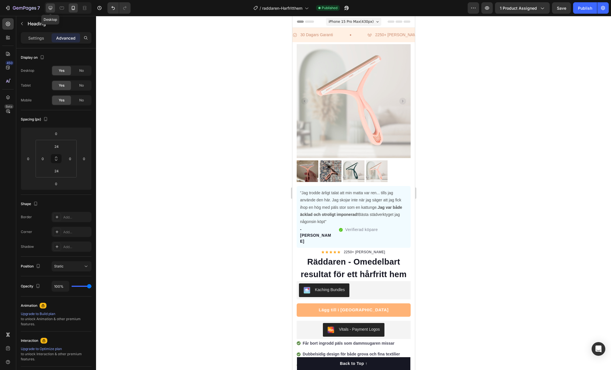
click at [50, 9] on icon at bounding box center [51, 8] width 4 height 4
type input "0"
type input "48"
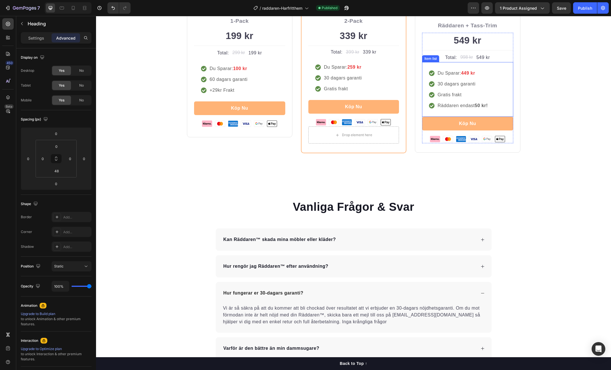
scroll to position [1634, 0]
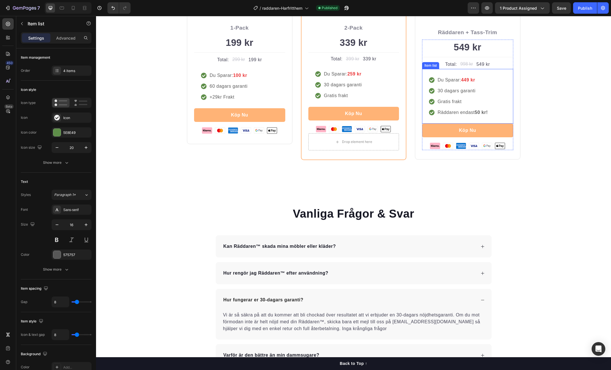
click at [477, 110] on strong "50 kr!" at bounding box center [481, 112] width 13 height 5
click at [487, 112] on strong "50 kr!" at bounding box center [481, 112] width 13 height 5
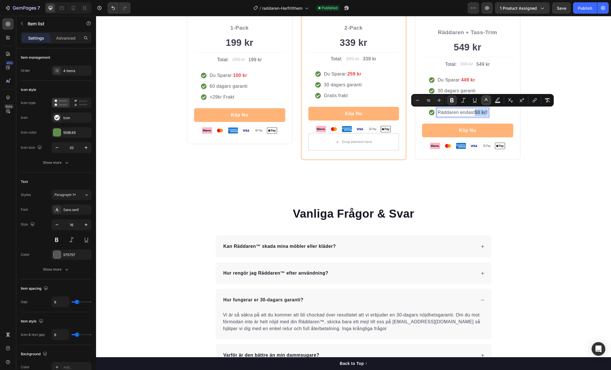
click at [488, 102] on rect "Editor contextual toolbar" at bounding box center [485, 102] width 5 height 1
type input "575757"
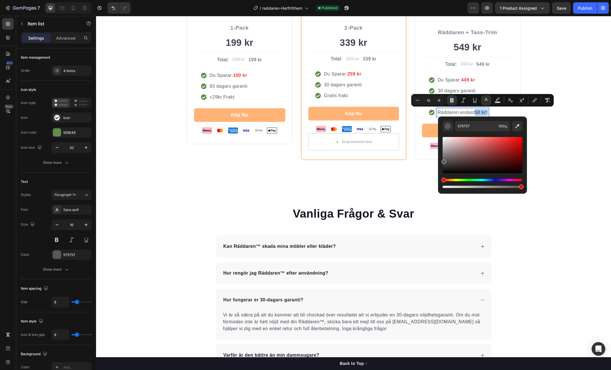
drag, startPoint x: 516, startPoint y: 126, endPoint x: 500, endPoint y: 121, distance: 17.1
click at [516, 126] on icon "Editor contextual toolbar" at bounding box center [517, 126] width 4 height 4
type input "5E8E4A"
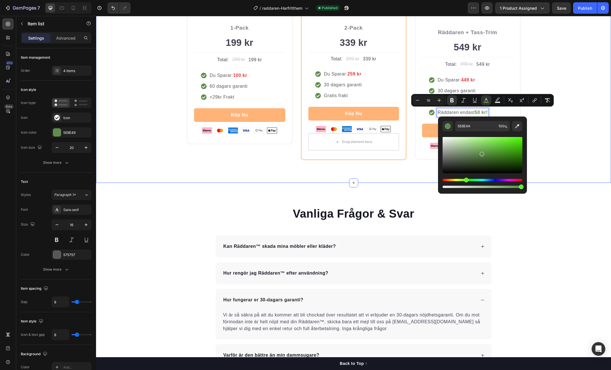
click at [559, 138] on div "Köp Fler Spara Mer Heading Row Icon Icon Icon Icon Icon Icon List Hoz Betyg 4.8…" at bounding box center [353, 34] width 506 height 251
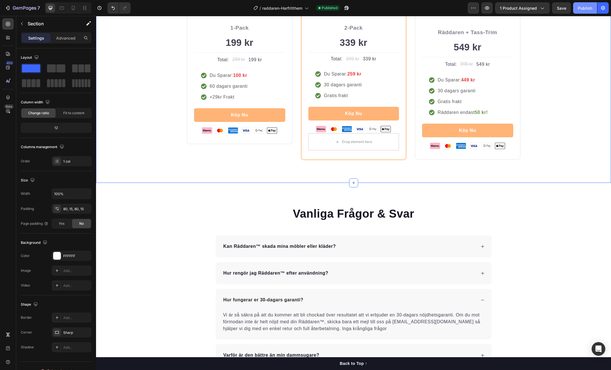
click at [583, 11] on div "Publish" at bounding box center [585, 8] width 14 height 6
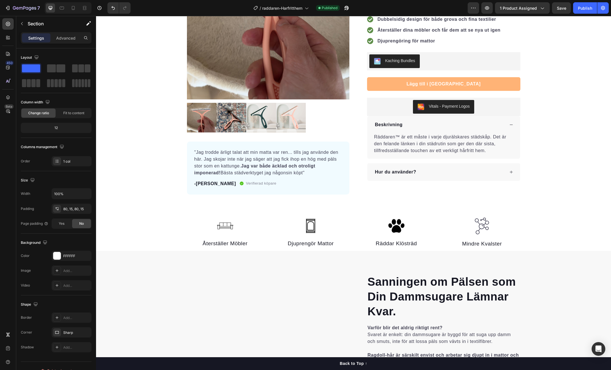
scroll to position [0, 0]
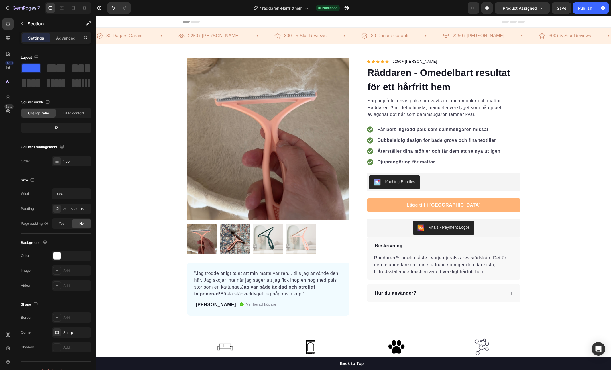
click at [294, 36] on p "300+ 5-Star Reviews" at bounding box center [305, 36] width 42 height 8
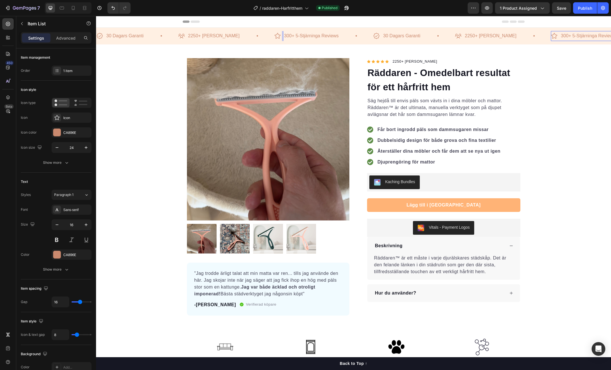
click at [321, 32] on p "300+ 5-Stjärninga Reviews" at bounding box center [311, 36] width 55 height 8
click at [295, 36] on p "300+ 5-Stjärninga Reviews" at bounding box center [311, 36] width 55 height 8
click at [290, 36] on p "300+ 5-Stjärninga Reviews" at bounding box center [311, 36] width 55 height 8
drag, startPoint x: 309, startPoint y: 36, endPoint x: 313, endPoint y: 37, distance: 4.0
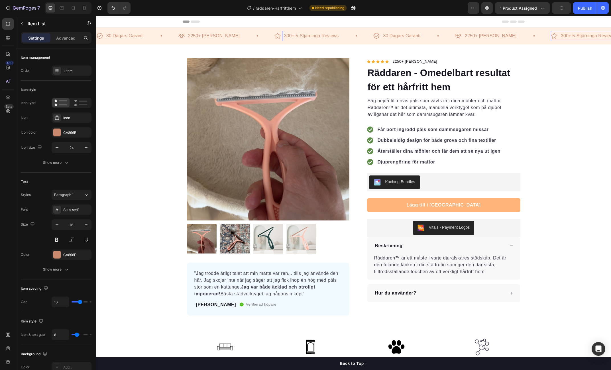
click at [309, 36] on p "300+ 5-Stjärninga Reviews" at bounding box center [311, 36] width 55 height 8
click at [315, 35] on p "300+ 5-Stjärninga Reviews" at bounding box center [311, 36] width 55 height 8
drag, startPoint x: 315, startPoint y: 35, endPoint x: 323, endPoint y: 37, distance: 7.5
click at [315, 35] on p "300+ 5-Stjärninga Reviews" at bounding box center [311, 36] width 55 height 8
click at [290, 36] on p "300+ 5-Stjärninga Betyg" at bounding box center [308, 36] width 49 height 8
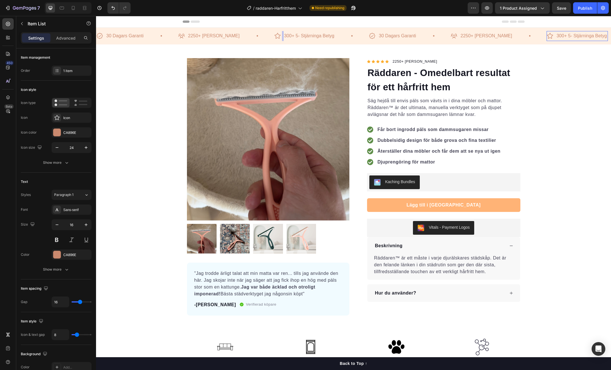
click at [298, 37] on p "300+ 5- Stjärninga Betyg" at bounding box center [309, 36] width 50 height 8
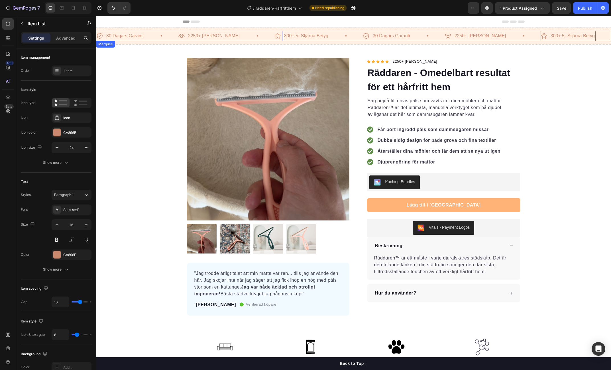
click at [324, 33] on div "300+ 5- Stjärna Betyg Item List 0" at bounding box center [318, 36] width 89 height 10
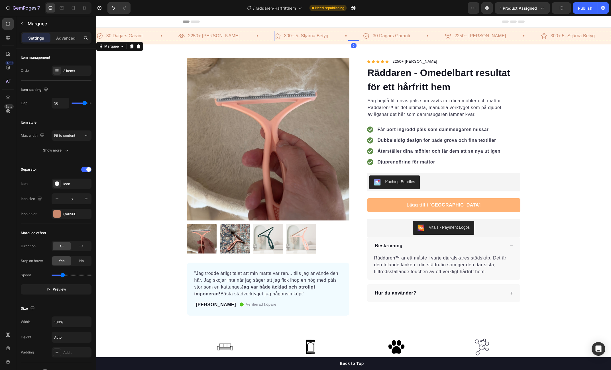
click at [291, 36] on p "300+ 5- Stjärna Betyg" at bounding box center [306, 36] width 44 height 8
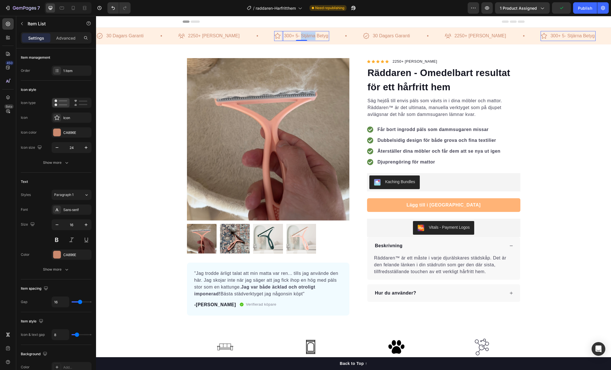
click at [292, 36] on p "300+ 5- Stjärna Betyg" at bounding box center [306, 36] width 44 height 8
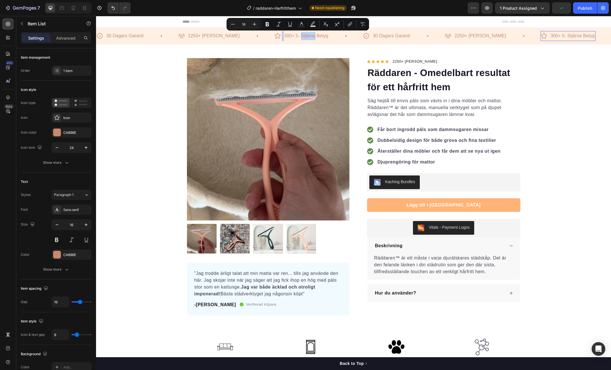
click at [291, 36] on p "300+ 5- Stjärna Betyg" at bounding box center [306, 36] width 44 height 8
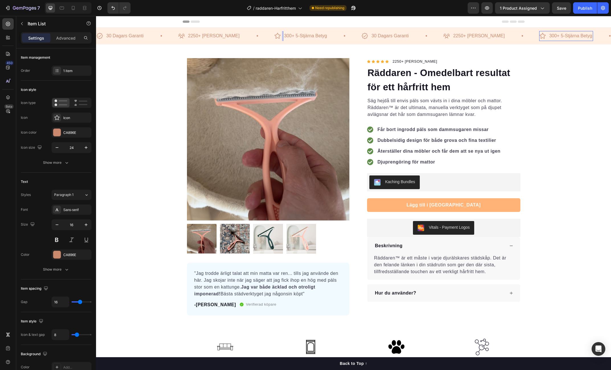
click at [303, 37] on p "300+ 5-Stjärna Betyg" at bounding box center [305, 36] width 43 height 8
click at [383, 36] on p "30 Dagars Garanti" at bounding box center [393, 36] width 37 height 8
click at [292, 35] on p "300+ 5-Stjärniga Betyg" at bounding box center [307, 36] width 46 height 8
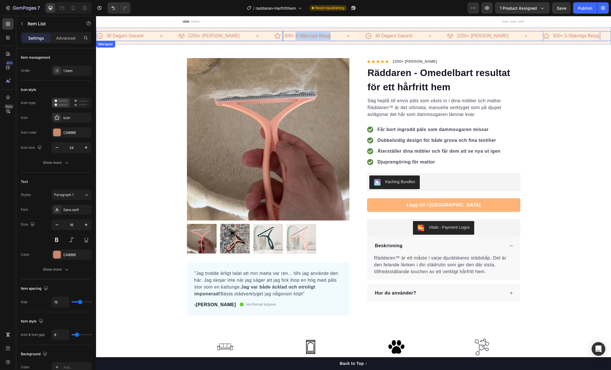
drag, startPoint x: 286, startPoint y: 35, endPoint x: 337, endPoint y: 33, distance: 51.3
click at [322, 39] on div "300+ 5-Stjärniga Betyg Item List 0" at bounding box center [319, 36] width 91 height 10
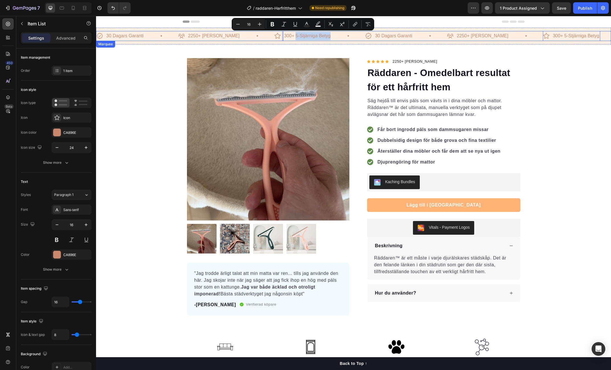
copy p "5-Stjärniga Betyg"
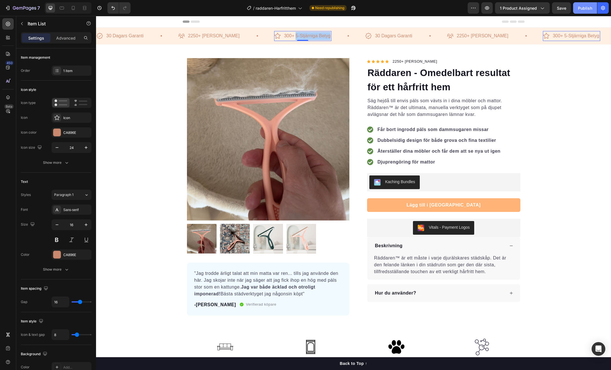
click at [589, 9] on div "Publish" at bounding box center [585, 8] width 14 height 6
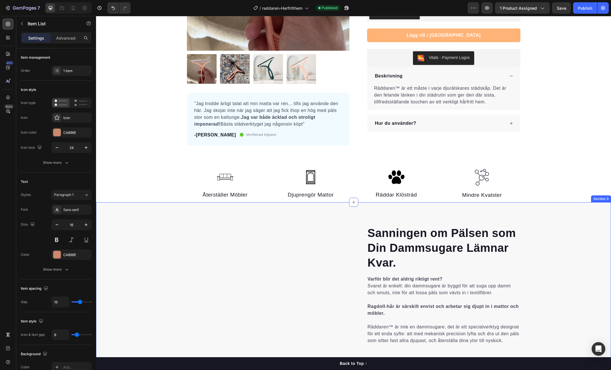
scroll to position [175, 0]
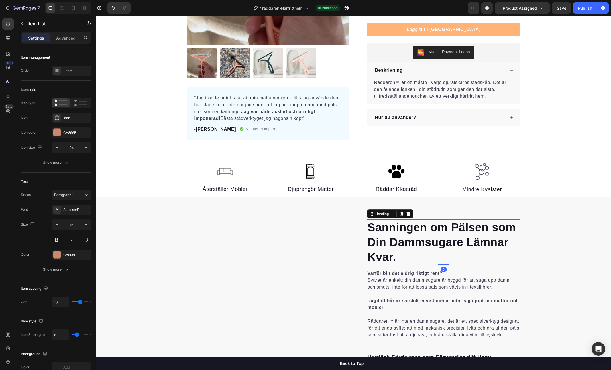
click at [402, 242] on h2 "Sanningen om Pälsen som Din Dammsugare Lämnar Kvar." at bounding box center [443, 242] width 153 height 46
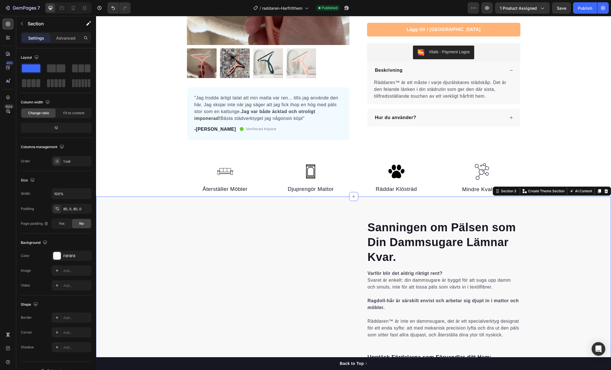
click at [427, 217] on div "Sanningen om Pälsen som Din Dammsugare Lämnar Kvar. Heading Varför blir det ald…" at bounding box center [353, 358] width 515 height 322
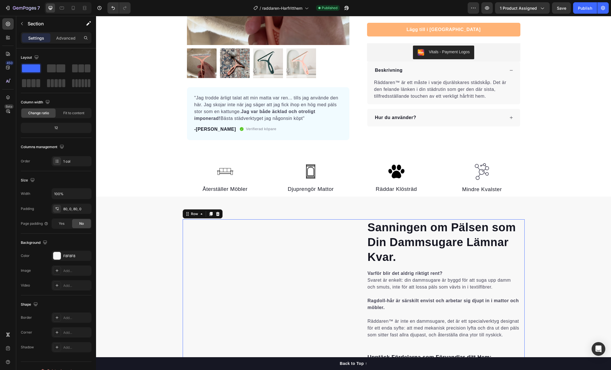
click at [388, 220] on div "Sanningen om Pälsen som Din Dammsugare Lämnar Kvar. Heading Varför blir det ald…" at bounding box center [439, 357] width 162 height 276
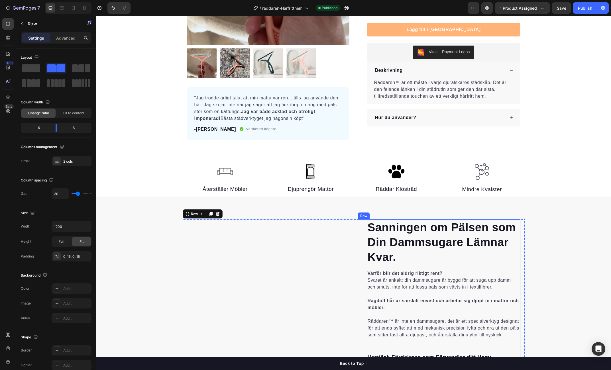
click at [360, 230] on div "Sanningen om Pälsen som Din Dammsugare Lämnar Kvar. Heading Varför blir det ald…" at bounding box center [439, 357] width 162 height 276
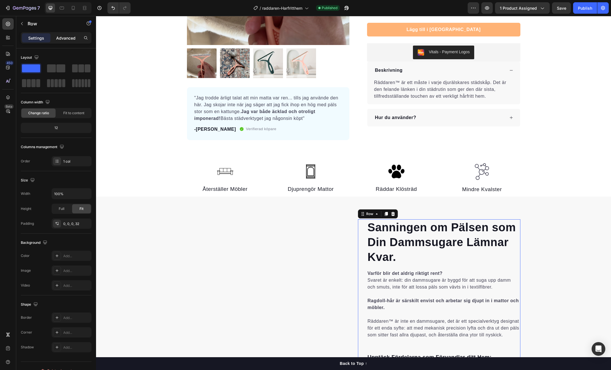
click at [61, 40] on p "Advanced" at bounding box center [65, 38] width 19 height 6
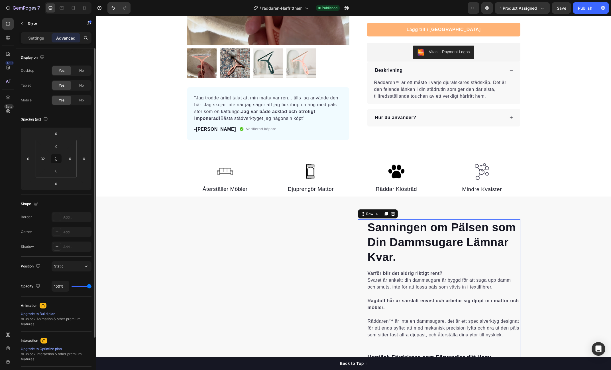
click at [39, 40] on p "Settings" at bounding box center [36, 38] width 16 height 6
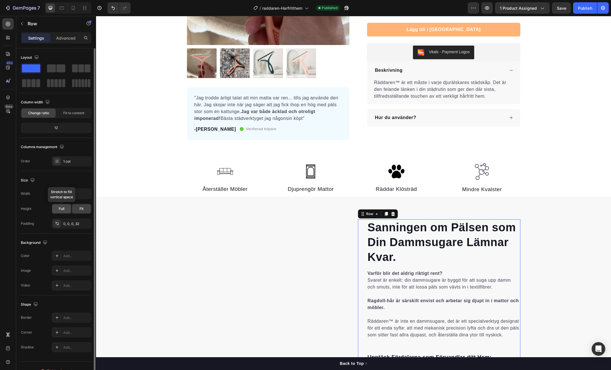
click at [62, 209] on span "Full" at bounding box center [62, 208] width 6 height 5
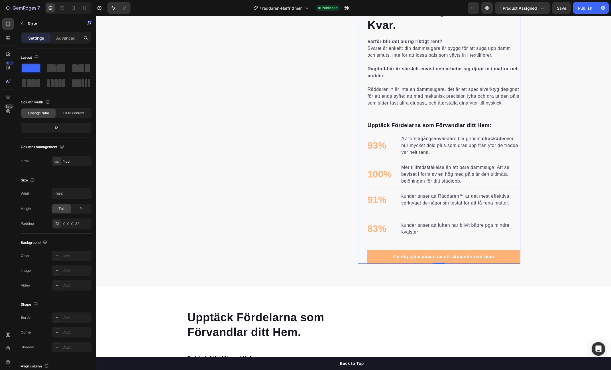
scroll to position [408, 0]
drag, startPoint x: 71, startPoint y: 7, endPoint x: 72, endPoint y: 10, distance: 3.2
click at [71, 7] on icon at bounding box center [73, 8] width 6 height 6
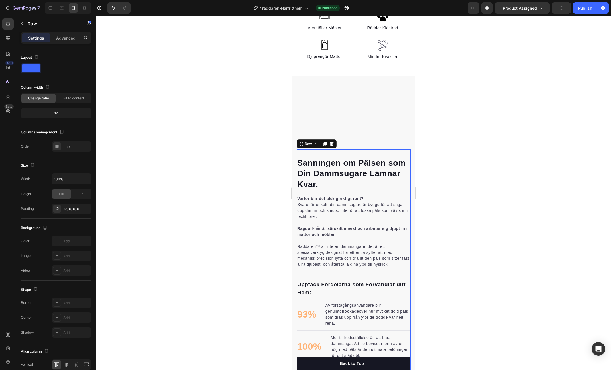
scroll to position [436, 0]
click at [582, 8] on div "Publish" at bounding box center [585, 8] width 14 height 6
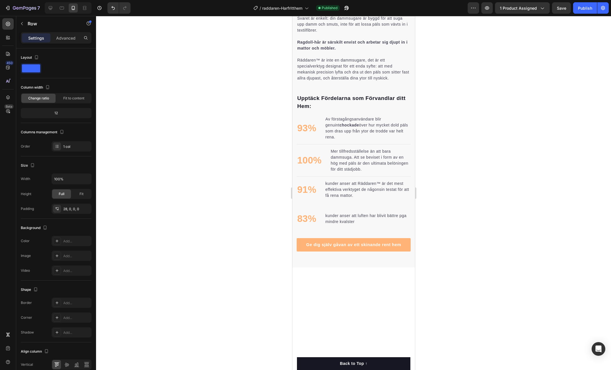
scroll to position [0, 0]
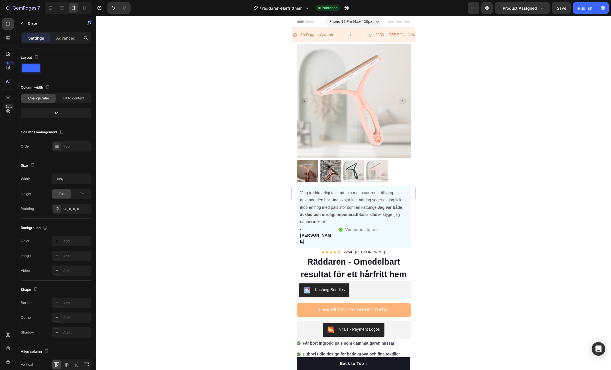
click at [526, 62] on div at bounding box center [353, 193] width 515 height 354
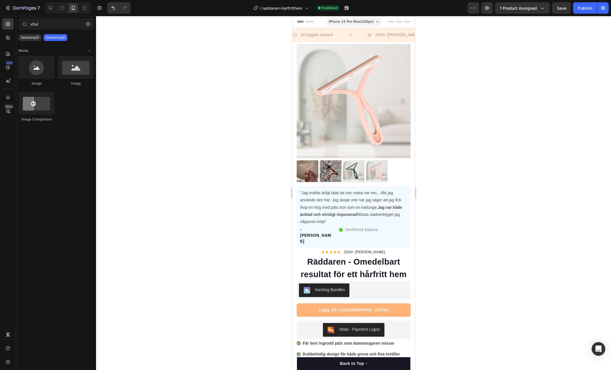
click at [540, 62] on div at bounding box center [353, 193] width 515 height 354
click at [474, 226] on div at bounding box center [353, 193] width 515 height 354
click at [53, 10] on icon at bounding box center [51, 8] width 6 height 6
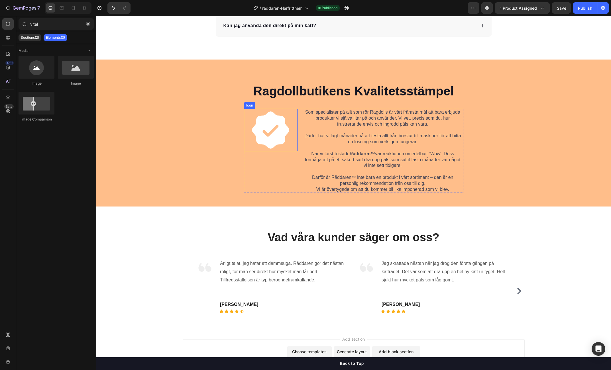
scroll to position [1987, 0]
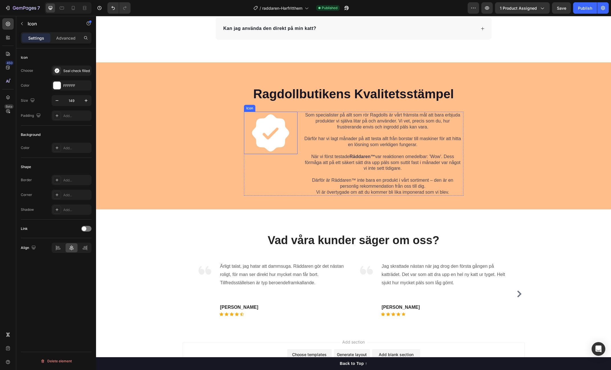
click at [275, 136] on icon at bounding box center [270, 133] width 37 height 37
click at [76, 11] on div at bounding box center [73, 7] width 9 height 9
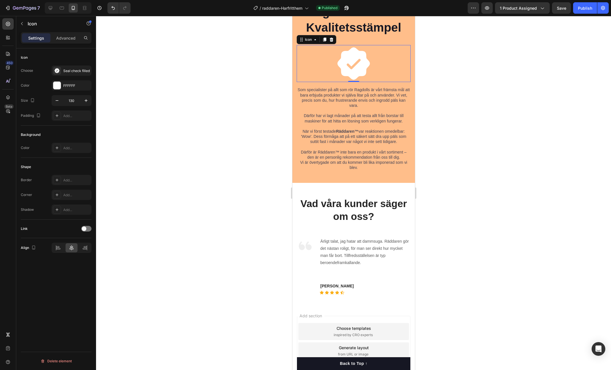
scroll to position [1988, 0]
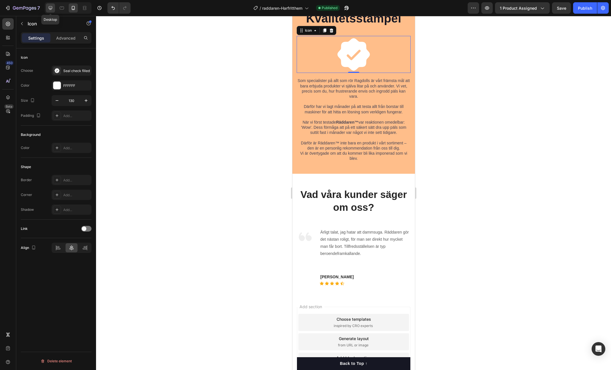
click at [53, 9] on icon at bounding box center [51, 8] width 6 height 6
type input "149"
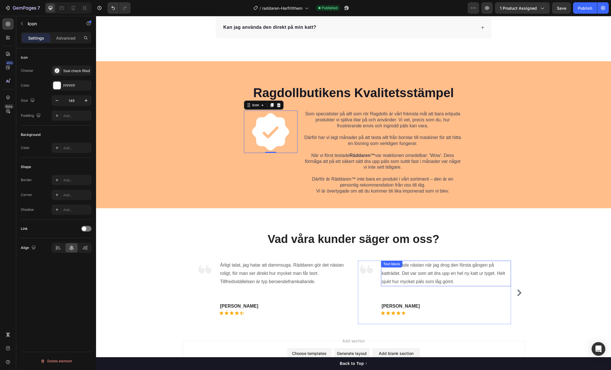
scroll to position [2029, 0]
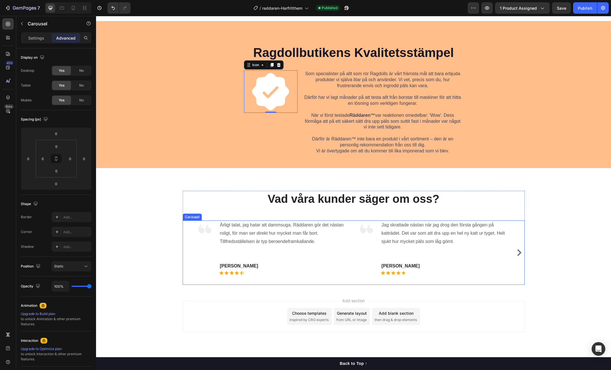
click at [518, 251] on icon "Carousel Next Arrow" at bounding box center [519, 252] width 7 height 7
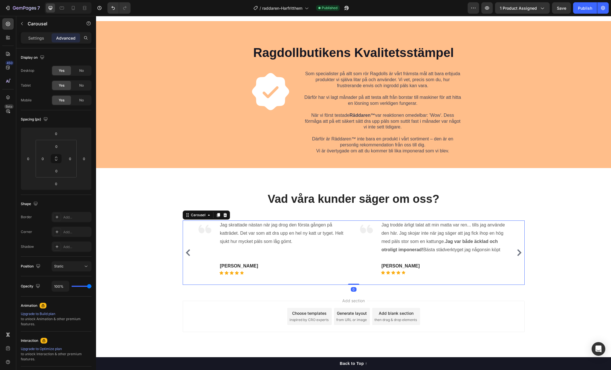
click at [518, 251] on icon "Carousel Next Arrow" at bounding box center [519, 252] width 7 height 7
